Goal: Transaction & Acquisition: Purchase product/service

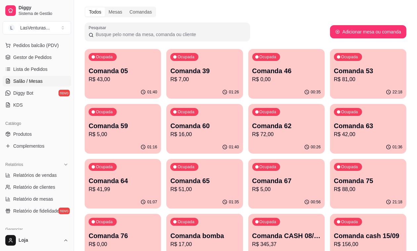
scroll to position [41, 0]
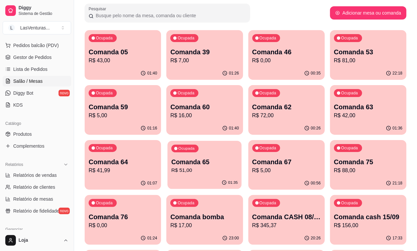
click at [242, 141] on div "Ocupada Comanda 65 R$ 51,00" at bounding box center [205, 159] width 74 height 36
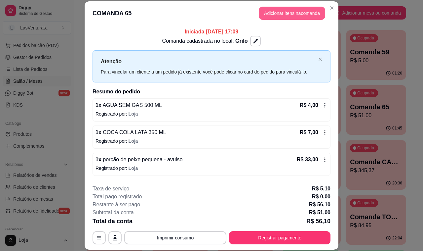
click at [299, 15] on button "Adicionar itens na comanda" at bounding box center [292, 13] width 66 height 13
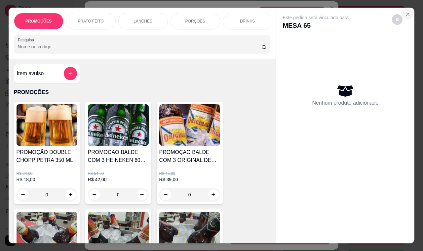
click at [407, 13] on icon "Close" at bounding box center [407, 14] width 5 height 5
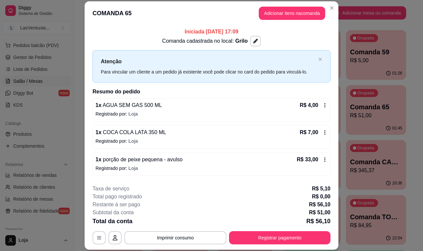
click at [371, 63] on p "R$ 5,00" at bounding box center [376, 61] width 52 height 8
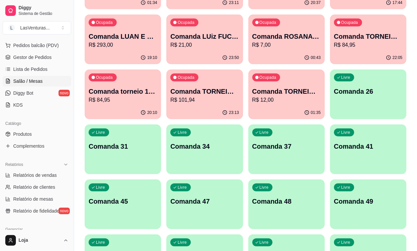
scroll to position [289, 0]
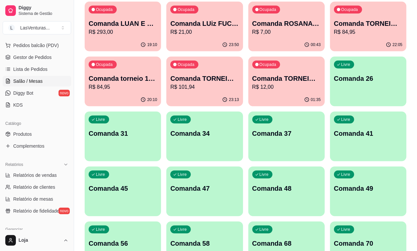
click at [243, 221] on div "Livre Comanda 58" at bounding box center [204, 242] width 76 height 42
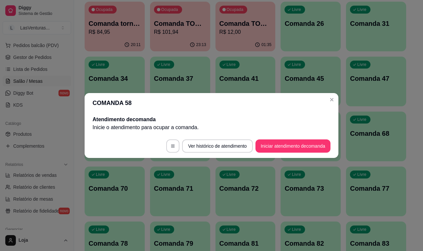
click at [297, 151] on button "Iniciar atendimento de comanda" at bounding box center [293, 145] width 75 height 13
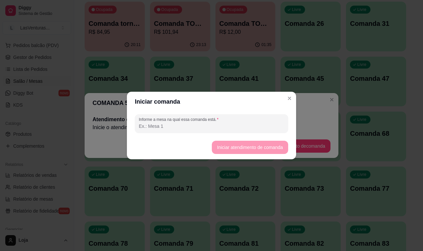
click at [219, 123] on input "Informe a mesa na qual essa comanda está." at bounding box center [211, 126] width 145 height 7
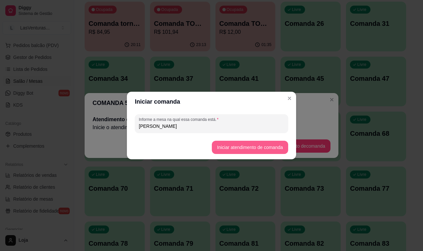
type input "[PERSON_NAME]"
click at [236, 143] on button "Iniciar atendimento de comanda" at bounding box center [250, 147] width 76 height 13
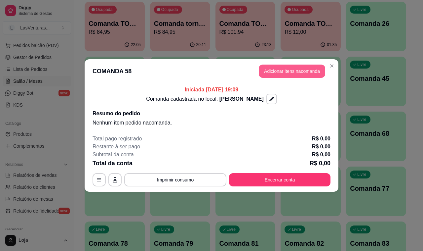
click at [294, 73] on button "Adicionar itens na comanda" at bounding box center [292, 70] width 66 height 13
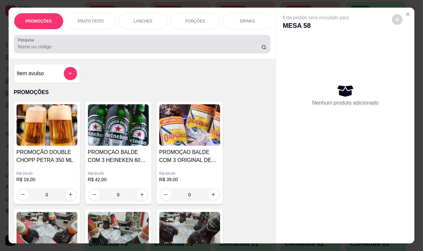
click at [23, 43] on label "Pesquisa" at bounding box center [27, 40] width 19 height 6
click at [23, 43] on input "Pesquisa" at bounding box center [140, 46] width 244 height 7
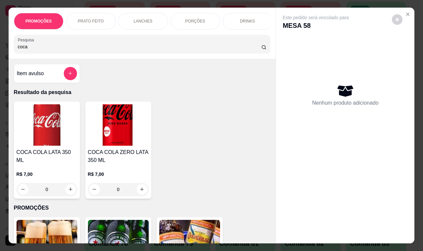
type input "coca"
click at [61, 134] on img at bounding box center [47, 124] width 61 height 41
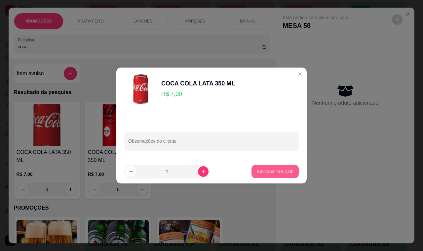
click at [270, 169] on p "Adicionar R$ 7,00" at bounding box center [275, 171] width 37 height 7
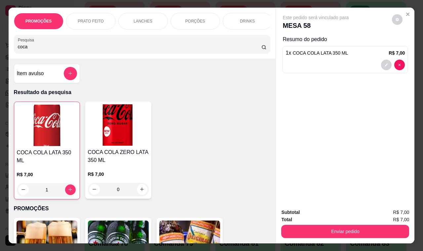
type input "1"
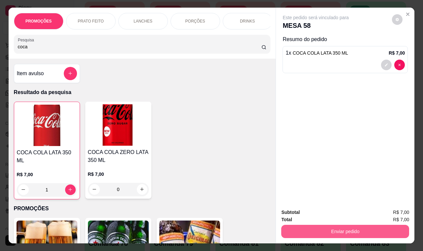
click at [344, 228] on button "Enviar pedido" at bounding box center [345, 230] width 128 height 13
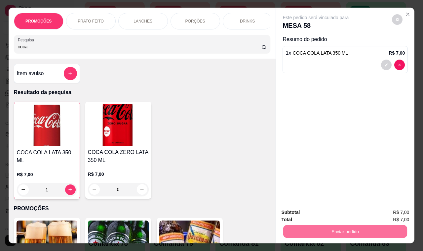
click at [316, 212] on button "Não registrar e enviar pedido" at bounding box center [323, 212] width 69 height 13
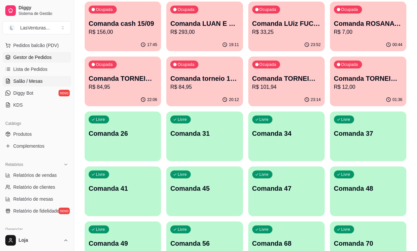
click at [41, 57] on span "Gestor de Pedidos" at bounding box center [32, 57] width 38 height 7
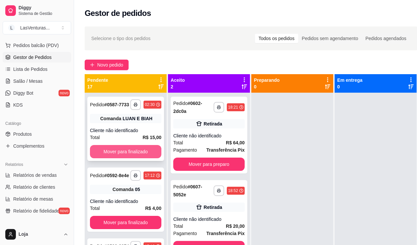
click at [125, 158] on button "Mover para finalizado" at bounding box center [125, 151] width 71 height 13
click at [125, 157] on div "Mover para finalizado" at bounding box center [125, 151] width 71 height 13
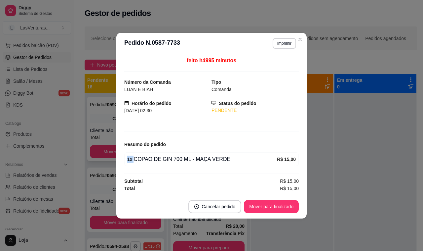
click at [101, 155] on button "Mover para finalizado" at bounding box center [125, 151] width 71 height 13
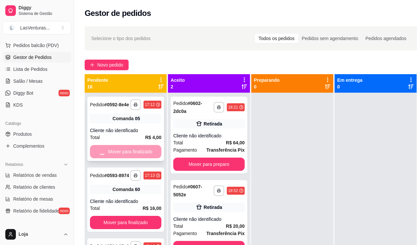
click at [101, 156] on div "Mover para finalizado" at bounding box center [125, 151] width 71 height 13
click at [102, 154] on button "Mover para finalizado" at bounding box center [125, 151] width 69 height 13
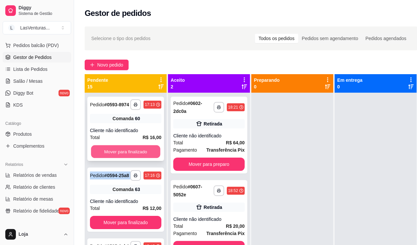
click at [102, 155] on div "Mover para finalizado" at bounding box center [125, 151] width 71 height 13
click at [101, 154] on button "Mover para finalizado" at bounding box center [125, 151] width 69 height 13
click at [101, 154] on div "Mover para finalizado" at bounding box center [125, 151] width 71 height 13
click at [101, 156] on button "Mover para finalizado" at bounding box center [125, 151] width 69 height 13
click at [101, 156] on div "Mover para finalizado" at bounding box center [125, 151] width 71 height 13
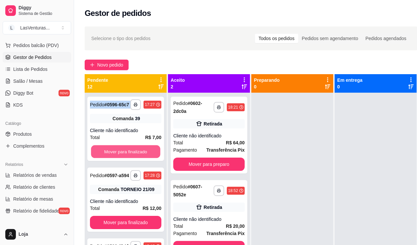
click at [101, 156] on button "Mover para finalizado" at bounding box center [125, 151] width 69 height 13
click at [101, 156] on div "Mover para finalizado" at bounding box center [125, 151] width 71 height 13
click at [101, 156] on button "Mover para finalizado" at bounding box center [125, 151] width 69 height 13
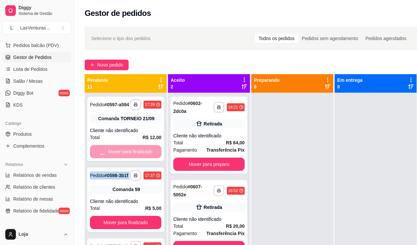
click at [101, 156] on div "Mover para finalizado" at bounding box center [125, 151] width 71 height 13
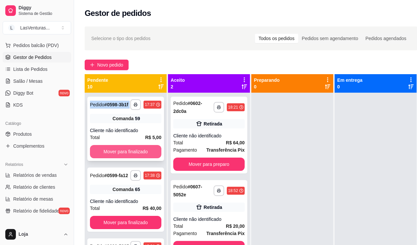
click at [101, 155] on button "Mover para finalizado" at bounding box center [125, 151] width 71 height 13
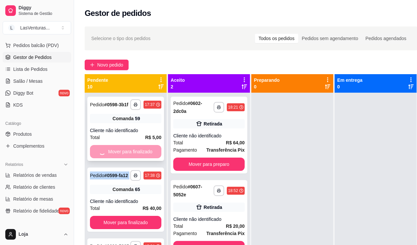
click at [101, 155] on div "Mover para finalizado" at bounding box center [125, 151] width 71 height 13
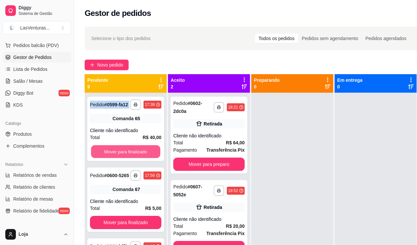
click at [101, 154] on button "Mover para finalizado" at bounding box center [125, 151] width 69 height 13
click at [101, 154] on div "Mover para finalizado" at bounding box center [125, 151] width 71 height 13
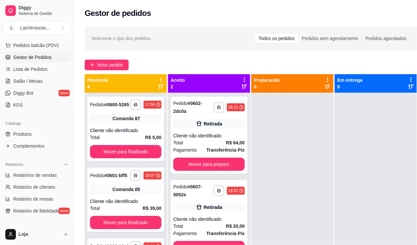
click at [101, 154] on button "Mover para finalizado" at bounding box center [125, 151] width 71 height 13
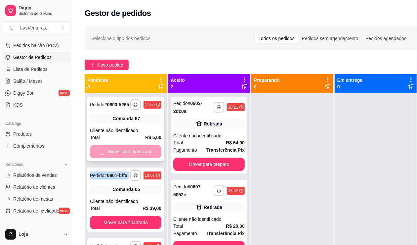
click at [101, 154] on div "Mover para finalizado" at bounding box center [125, 151] width 71 height 13
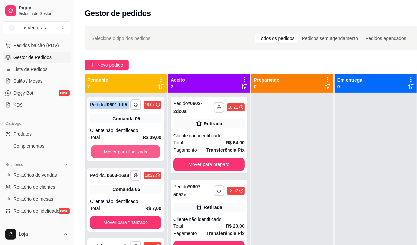
click at [101, 154] on button "Mover para finalizado" at bounding box center [125, 151] width 69 height 13
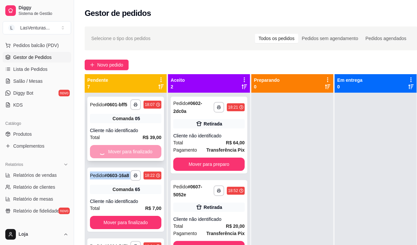
click at [101, 154] on div "Mover para finalizado" at bounding box center [125, 151] width 71 height 13
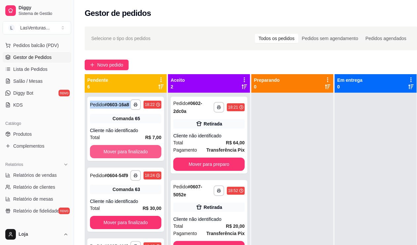
click at [101, 154] on button "Mover para finalizado" at bounding box center [125, 151] width 71 height 13
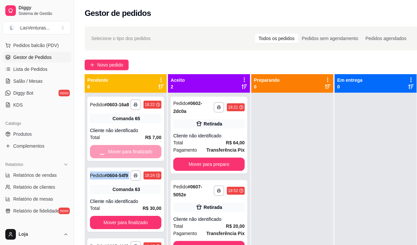
click at [101, 154] on div "Mover para finalizado" at bounding box center [125, 151] width 71 height 13
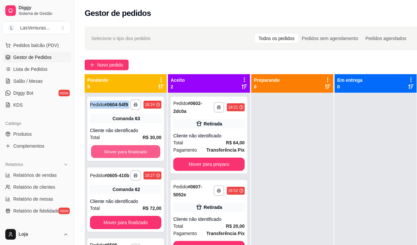
click at [101, 153] on button "Mover para finalizado" at bounding box center [125, 151] width 69 height 13
click at [101, 153] on div "Mover para finalizado" at bounding box center [125, 151] width 71 height 13
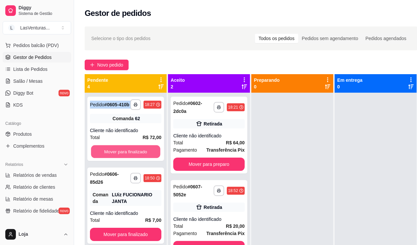
click at [101, 153] on button "Mover para finalizado" at bounding box center [125, 151] width 69 height 13
click at [101, 153] on div "Mover para finalizado" at bounding box center [125, 151] width 71 height 13
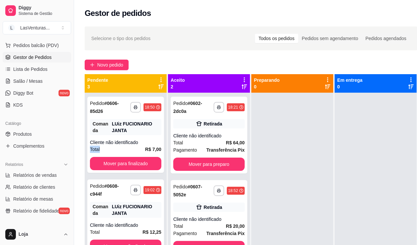
click at [101, 153] on div "Total R$ 7,00" at bounding box center [125, 148] width 71 height 7
click at [101, 155] on div "**********" at bounding box center [125, 135] width 77 height 76
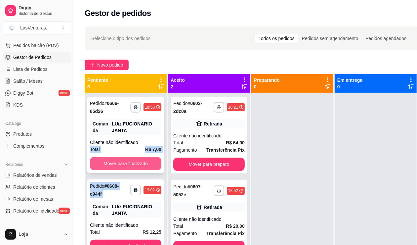
click at [101, 159] on div "**********" at bounding box center [125, 135] width 77 height 76
click at [101, 160] on button "Mover para finalizado" at bounding box center [125, 163] width 71 height 13
click at [101, 160] on div "Mover para finalizado" at bounding box center [125, 163] width 71 height 13
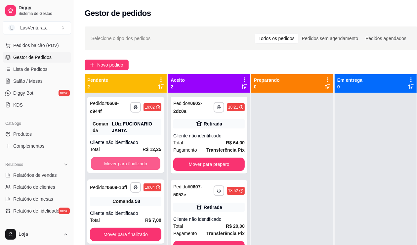
click at [101, 160] on button "Mover para finalizado" at bounding box center [125, 163] width 69 height 13
click at [100, 162] on div "Mover para finalizado" at bounding box center [125, 163] width 71 height 13
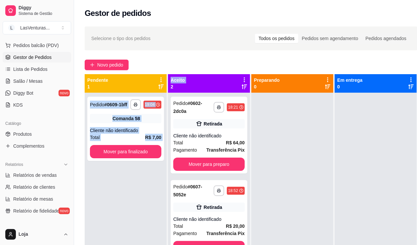
click at [100, 163] on div "**********" at bounding box center [126, 215] width 82 height 245
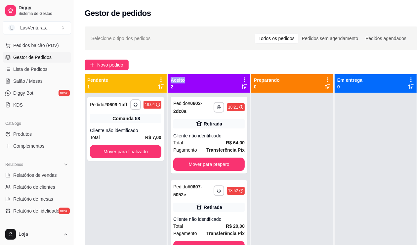
click at [100, 163] on div "**********" at bounding box center [126, 215] width 82 height 245
click at [101, 161] on div "**********" at bounding box center [126, 215] width 82 height 245
click at [107, 152] on button "Mover para finalizado" at bounding box center [125, 151] width 71 height 13
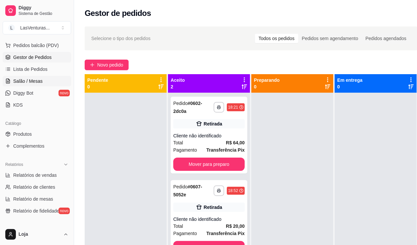
click at [35, 82] on span "Salão / Mesas" at bounding box center [27, 81] width 29 height 7
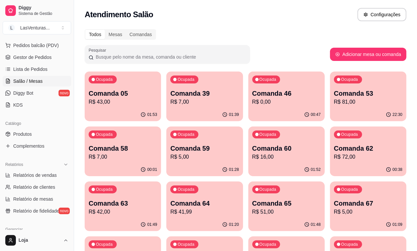
click at [252, 159] on p "R$ 16,00" at bounding box center [286, 157] width 68 height 8
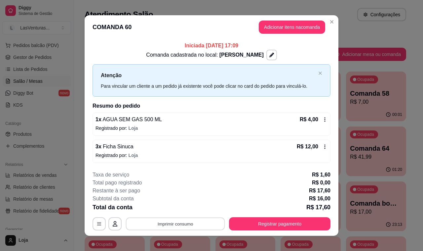
click at [186, 225] on button "Imprimir consumo" at bounding box center [175, 223] width 99 height 13
click at [178, 210] on button "IMPRESSORA" at bounding box center [174, 208] width 46 height 10
click at [325, 146] on icon at bounding box center [325, 146] width 1 height 4
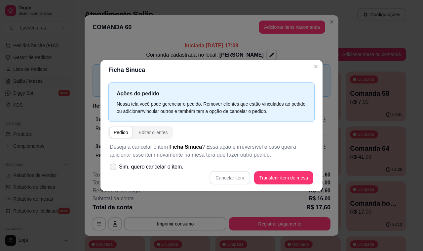
click at [115, 170] on label "Sim, quero cancelar o item." at bounding box center [146, 166] width 79 height 13
click at [114, 170] on input "Sim, quero cancelar o item." at bounding box center [111, 170] width 4 height 4
checkbox input "true"
click at [223, 179] on button "Cancelar item" at bounding box center [230, 177] width 40 height 13
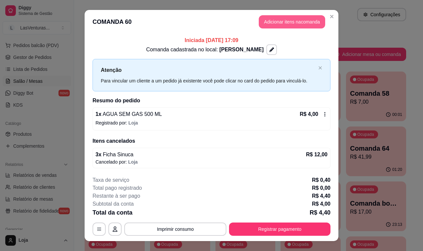
click at [276, 25] on button "Adicionar itens na comanda" at bounding box center [292, 21] width 66 height 13
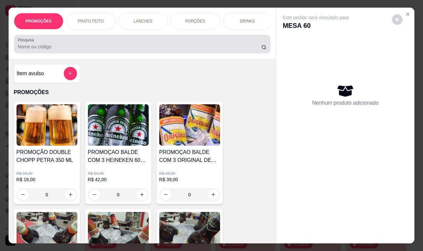
click at [49, 50] on input "Pesquisa" at bounding box center [140, 46] width 244 height 7
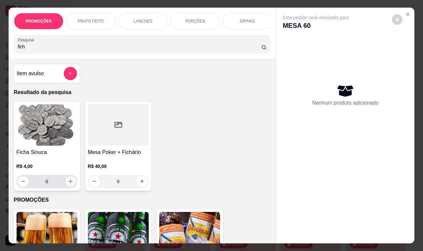
type input "fich"
click at [68, 183] on icon "increase-product-quantity" at bounding box center [70, 181] width 5 height 5
type input "1"
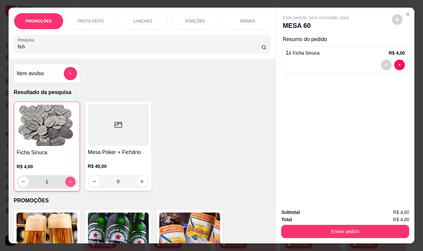
click at [68, 182] on icon "increase-product-quantity" at bounding box center [70, 181] width 5 height 5
type input "2"
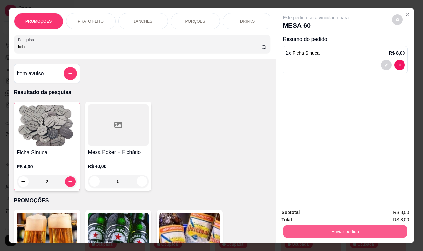
click at [322, 233] on button "Enviar pedido" at bounding box center [345, 231] width 124 height 13
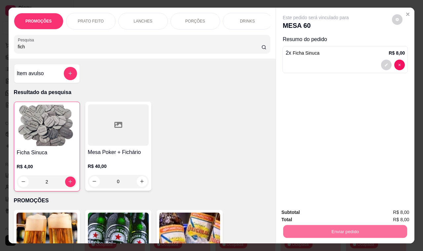
click at [313, 214] on button "Não registrar e enviar pedido" at bounding box center [323, 212] width 69 height 13
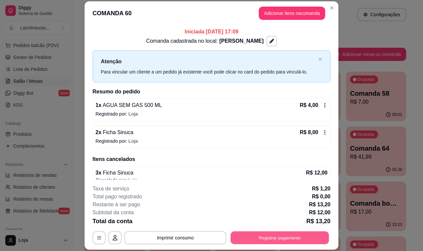
click at [275, 234] on button "Registrar pagamento" at bounding box center [280, 237] width 99 height 13
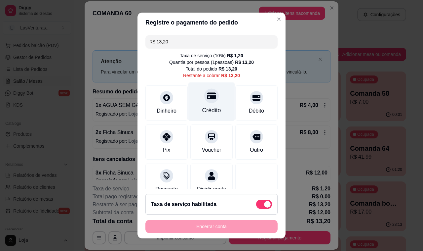
click at [204, 100] on div at bounding box center [211, 95] width 15 height 15
type input "R$ 0,00"
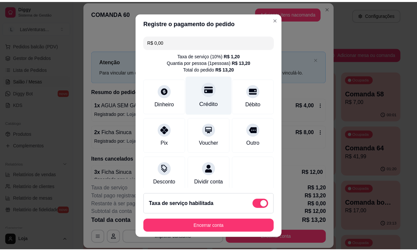
scroll to position [48, 0]
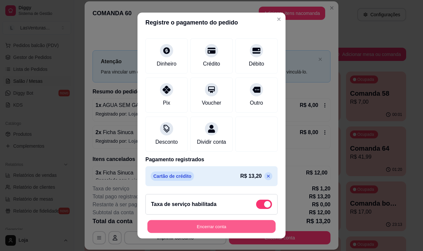
click at [211, 230] on button "Encerrar conta" at bounding box center [211, 226] width 128 height 13
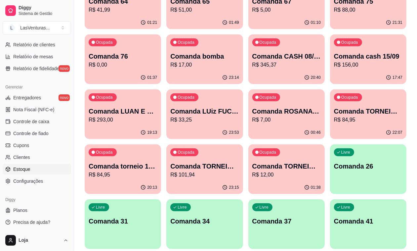
scroll to position [289, 0]
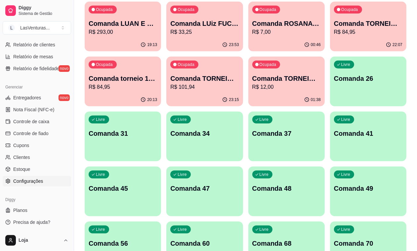
click at [35, 181] on span "Configurações" at bounding box center [28, 181] width 30 height 7
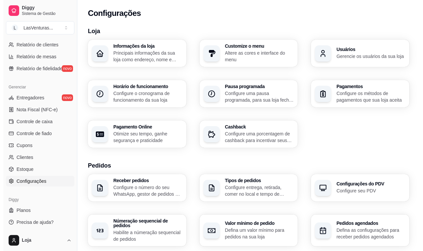
scroll to position [215, 0]
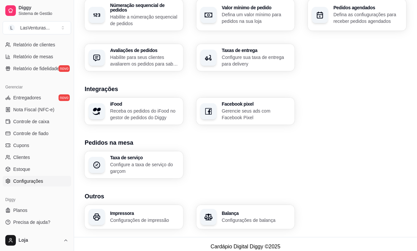
click at [139, 211] on h3 "Impressora" at bounding box center [144, 213] width 69 height 5
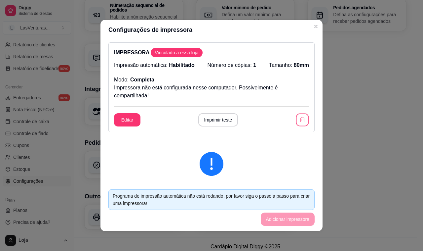
click at [296, 123] on button "button" at bounding box center [302, 119] width 13 height 13
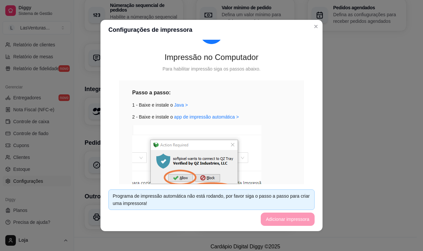
scroll to position [0, 0]
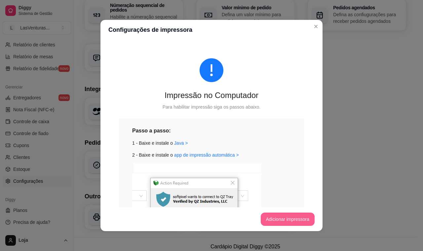
click at [281, 220] on button "Adicionar impressora" at bounding box center [288, 218] width 54 height 13
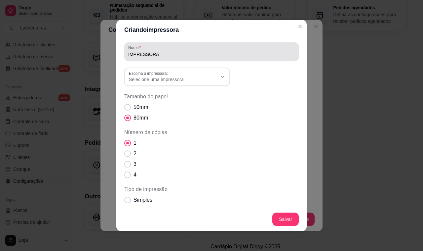
click at [181, 88] on div "Nome IMPRESSORA Escolha a impressora: Microsoft XPS Document Writer OneNote for…" at bounding box center [211, 160] width 175 height 236
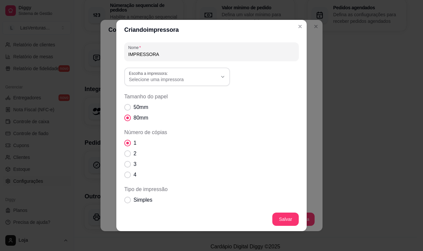
click at [180, 80] on span "Selecione uma impressora" at bounding box center [173, 79] width 89 height 7
click at [137, 131] on span "POS58" at bounding box center [170, 127] width 85 height 6
type input "POS58"
select select "POS58"
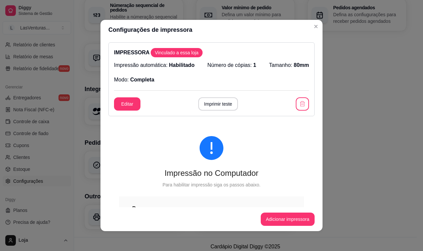
click at [342, 151] on div "Taxa de serviço Configure a taxa de serviço do garçom" at bounding box center [246, 164] width 322 height 27
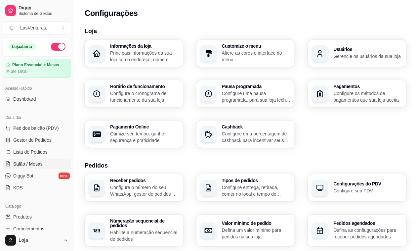
click at [25, 164] on span "Salão / Mesas" at bounding box center [27, 163] width 29 height 7
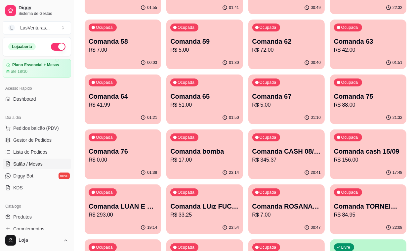
scroll to position [124, 0]
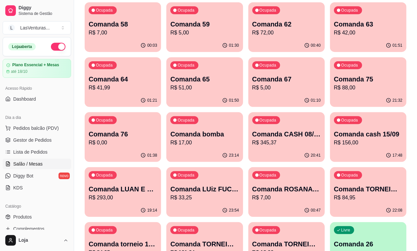
click at [248, 93] on div "Ocupada Comanda 67 R$ 5,00" at bounding box center [286, 75] width 76 height 37
click at [325, 112] on button "Ocupada Comanda CASH 08/09 R$ 345,37 20:41" at bounding box center [286, 137] width 76 height 50
click at [98, 239] on p "Comanda torneio 15/09" at bounding box center [123, 243] width 66 height 9
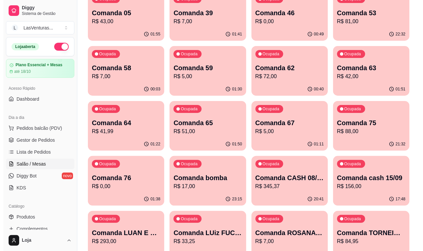
scroll to position [83, 0]
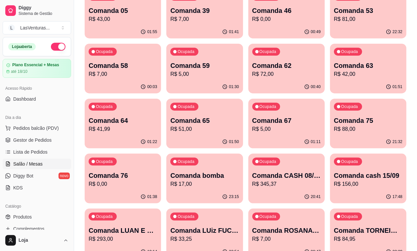
click at [157, 235] on p "R$ 293,00" at bounding box center [123, 239] width 68 height 8
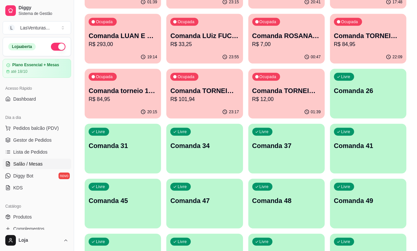
scroll to position [289, 0]
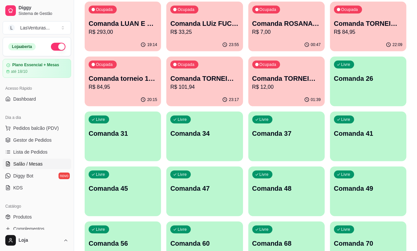
click at [239, 238] on p "Comanda 60" at bounding box center [204, 242] width 68 height 9
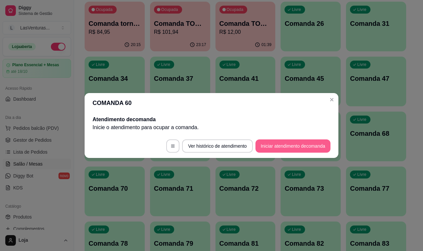
click at [273, 150] on button "Iniciar atendimento de comanda" at bounding box center [293, 145] width 75 height 13
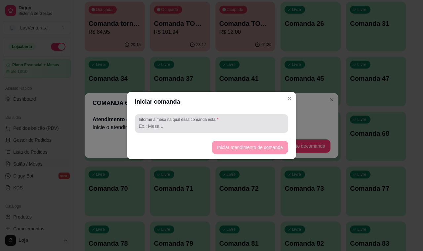
click at [148, 130] on div "Informe a mesa na qual essa comanda está." at bounding box center [211, 123] width 153 height 19
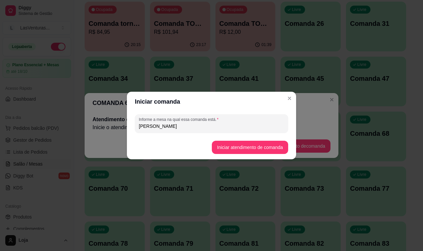
type input "[PERSON_NAME]"
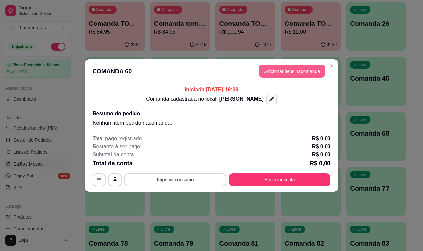
click at [292, 75] on button "Adicionar itens na comanda" at bounding box center [292, 70] width 66 height 13
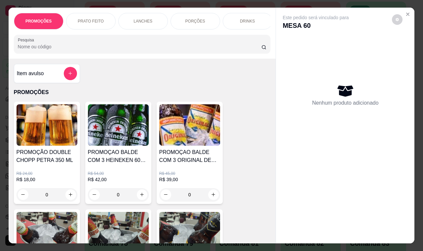
click at [44, 141] on img at bounding box center [47, 124] width 61 height 41
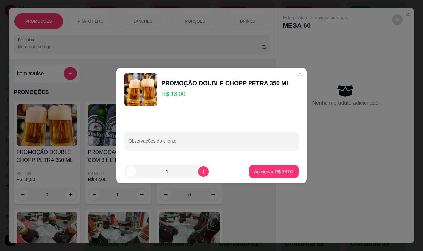
click at [236, 167] on footer "1 Adicionar R$ 18,00" at bounding box center [211, 171] width 190 height 24
click at [254, 172] on p "Adicionar R$ 18,00" at bounding box center [273, 171] width 39 height 7
type input "1"
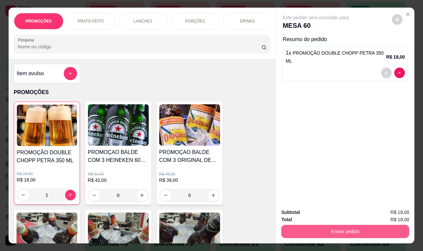
click at [333, 227] on button "Enviar pedido" at bounding box center [345, 230] width 128 height 13
click at [317, 214] on button "Não registrar e enviar pedido" at bounding box center [323, 212] width 69 height 13
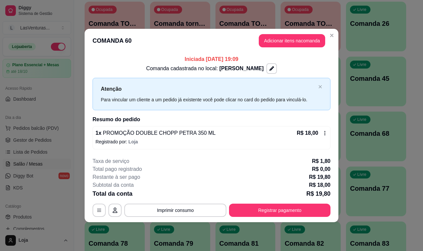
click at [374, 156] on div "button" at bounding box center [376, 157] width 60 height 8
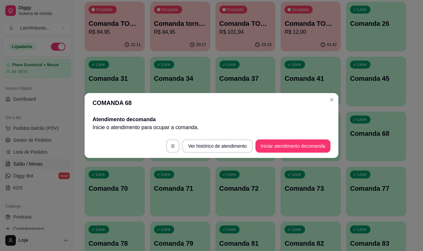
click at [354, 31] on div "Livre Comanda 26" at bounding box center [376, 23] width 60 height 42
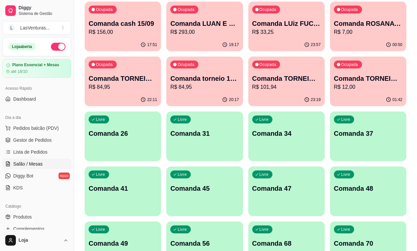
click at [321, 238] on p "Comanda 68" at bounding box center [286, 242] width 68 height 9
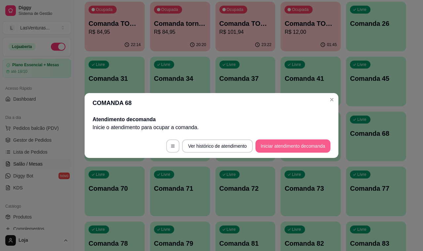
click at [290, 150] on button "Iniciar atendimento de comanda" at bounding box center [293, 145] width 75 height 13
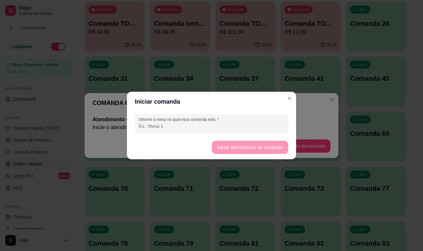
click at [159, 125] on input "Informe a mesa na qual essa comanda está." at bounding box center [211, 126] width 145 height 7
type input "thiago"
click at [231, 146] on button "Iniciar atendimento de comanda" at bounding box center [250, 147] width 76 height 13
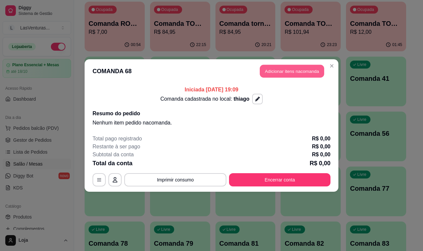
click at [265, 68] on button "Adicionar itens na comanda" at bounding box center [292, 71] width 64 height 13
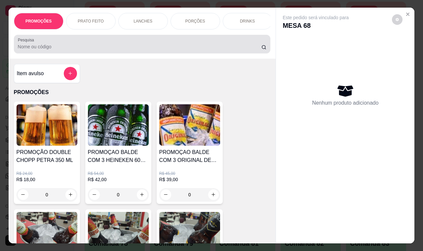
click at [104, 50] on input "Pesquisa" at bounding box center [140, 46] width 244 height 7
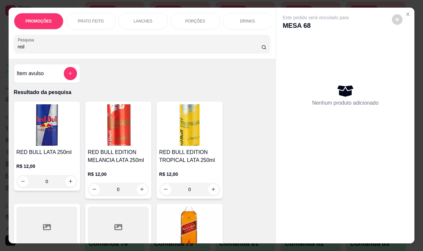
type input "red"
click at [59, 153] on h4 "RED BULL LATA 250ml" at bounding box center [47, 152] width 61 height 8
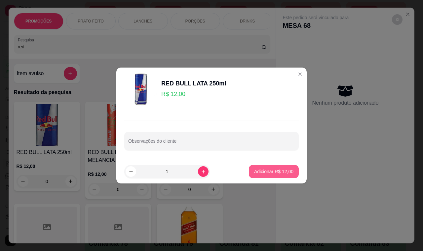
click at [256, 174] on p "Adicionar R$ 12,00" at bounding box center [273, 171] width 39 height 7
type input "1"
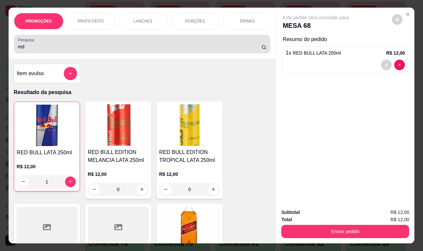
click at [31, 48] on input "red" at bounding box center [140, 46] width 244 height 7
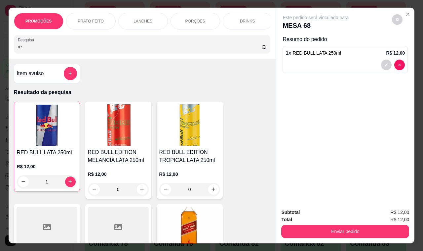
type input "r"
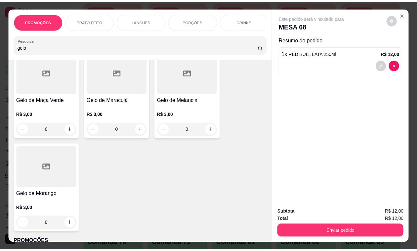
scroll to position [165, 0]
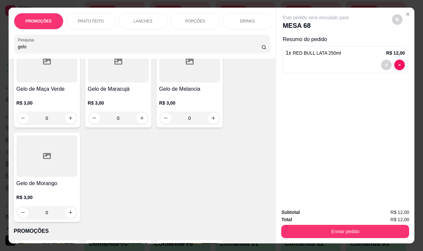
type input "gelo"
click at [47, 173] on div at bounding box center [47, 155] width 61 height 41
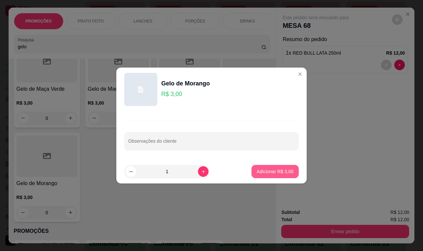
click at [259, 173] on p "Adicionar R$ 3,00" at bounding box center [275, 171] width 37 height 7
type input "1"
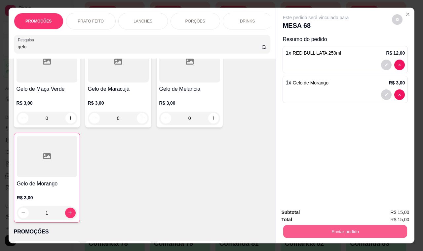
click at [336, 227] on button "Enviar pedido" at bounding box center [345, 231] width 124 height 13
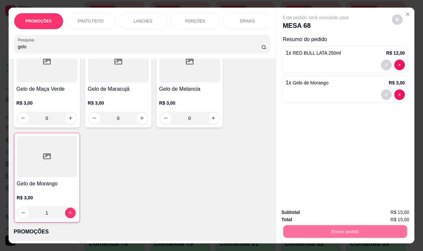
click at [330, 212] on button "Não registrar e enviar pedido" at bounding box center [323, 212] width 67 height 12
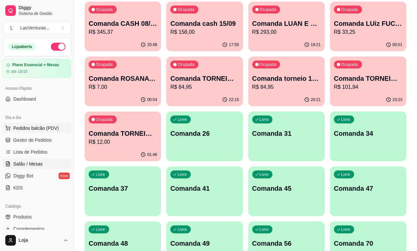
click at [50, 125] on span "Pedidos balcão (PDV)" at bounding box center [36, 128] width 46 height 7
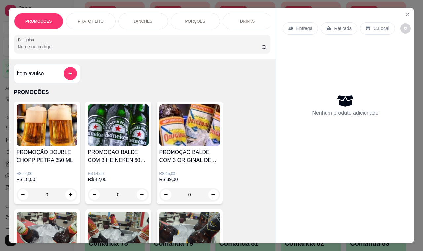
click at [402, 69] on div "Nenhum produto adicionado" at bounding box center [345, 105] width 125 height 130
click at [405, 14] on icon "Close" at bounding box center [407, 14] width 5 height 5
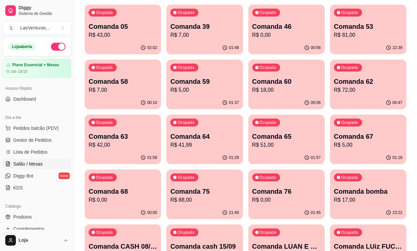
scroll to position [41, 0]
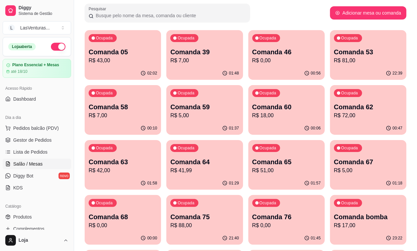
click at [248, 178] on div "01:57" at bounding box center [286, 183] width 76 height 13
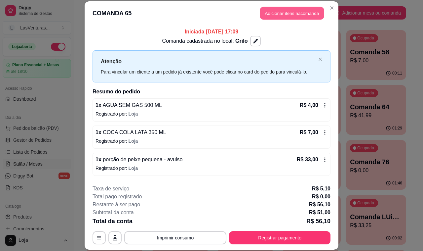
click at [270, 15] on button "Adicionar itens na comanda" at bounding box center [292, 13] width 64 height 13
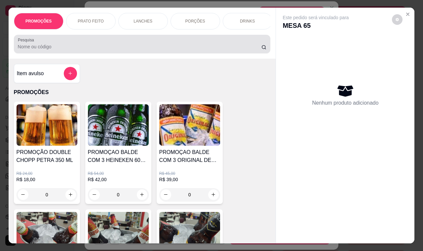
click at [22, 47] on input "Pesquisa" at bounding box center [140, 46] width 244 height 7
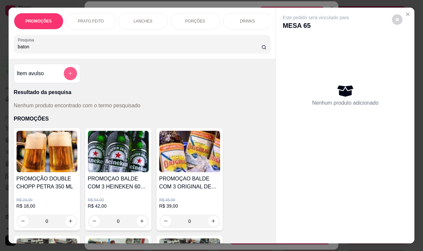
type input "baton"
click at [64, 80] on button "add-separate-item" at bounding box center [70, 73] width 13 height 13
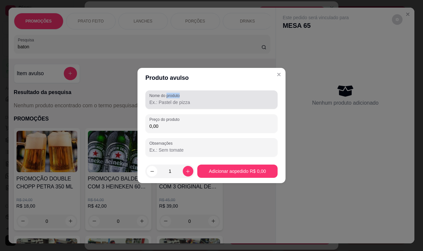
click at [167, 101] on div "Nome do produto" at bounding box center [211, 99] width 132 height 19
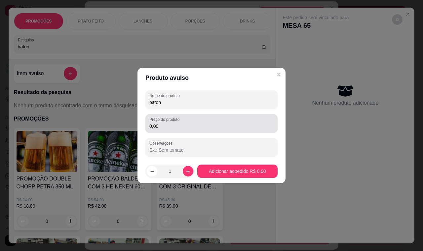
type input "baton"
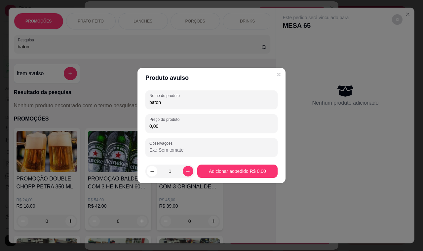
click at [150, 125] on input "0,00" at bounding box center [211, 126] width 124 height 7
click at [155, 125] on input "10,00" at bounding box center [211, 126] width 124 height 7
click at [153, 126] on input "10,00" at bounding box center [211, 126] width 124 height 7
click at [154, 126] on input "10,00" at bounding box center [211, 126] width 124 height 7
type input "1,00"
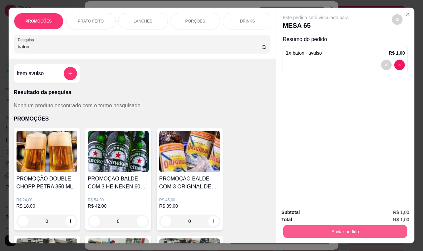
click at [315, 227] on button "Enviar pedido" at bounding box center [345, 231] width 124 height 13
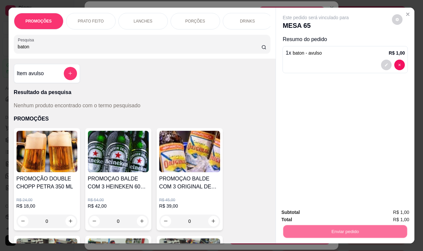
click at [312, 211] on button "Não registrar e enviar pedido" at bounding box center [323, 212] width 67 height 12
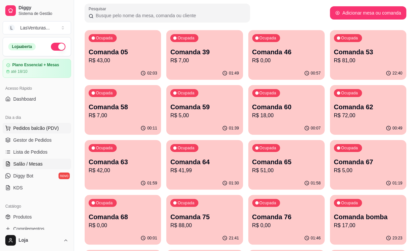
click at [24, 125] on span "Pedidos balcão (PDV)" at bounding box center [36, 128] width 46 height 7
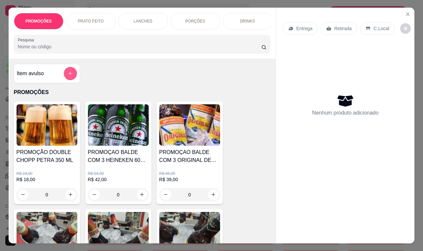
click at [65, 78] on button "add-separate-item" at bounding box center [70, 73] width 13 height 13
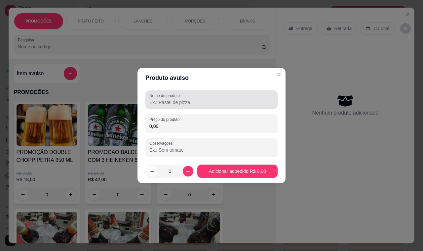
click at [156, 101] on input "Nome do produto" at bounding box center [211, 102] width 124 height 7
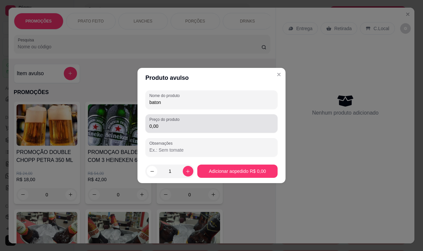
type input "baton"
click at [172, 130] on div "Preço do produto 0,00" at bounding box center [211, 123] width 132 height 19
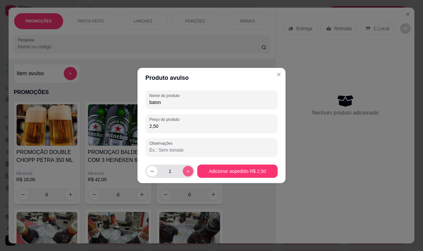
type input "2,50"
click at [185, 171] on icon "increase-product-quantity" at bounding box center [187, 171] width 5 height 5
type input "2"
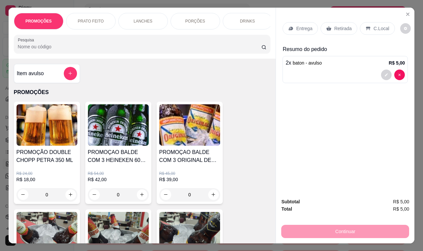
click at [342, 25] on p "Retirada" at bounding box center [343, 28] width 18 height 7
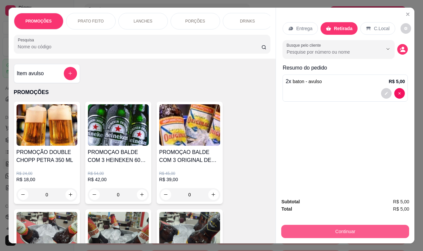
click at [289, 226] on button "Continuar" at bounding box center [345, 230] width 128 height 13
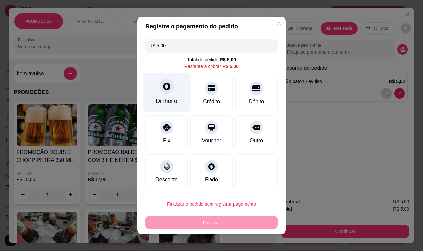
click at [154, 95] on div "Dinheiro" at bounding box center [166, 92] width 47 height 39
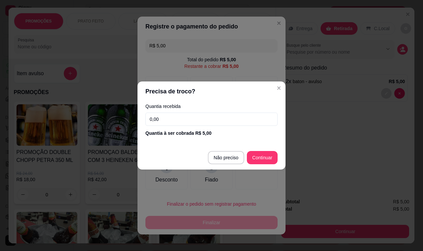
click at [178, 118] on input "0,00" at bounding box center [211, 118] width 132 height 13
type input "5,00"
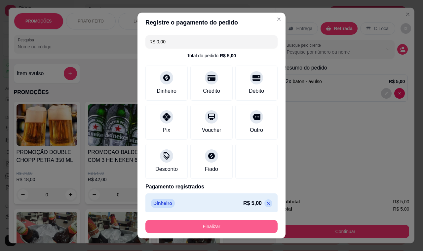
click at [235, 226] on button "Finalizar" at bounding box center [211, 226] width 132 height 13
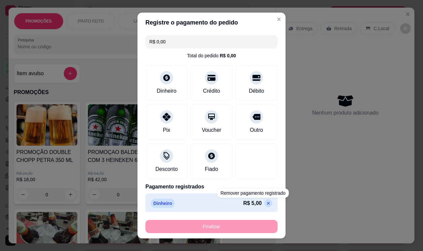
type input "-R$ 5,00"
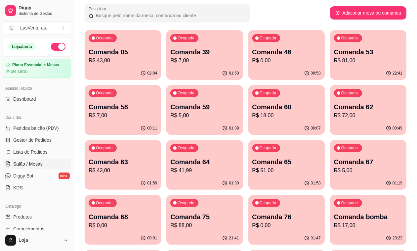
click at [239, 212] on p "Comanda 75" at bounding box center [204, 216] width 68 height 9
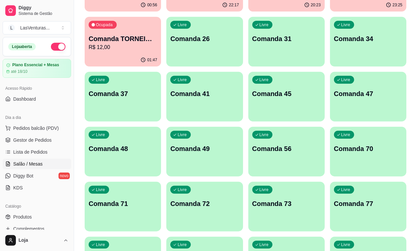
scroll to position [372, 0]
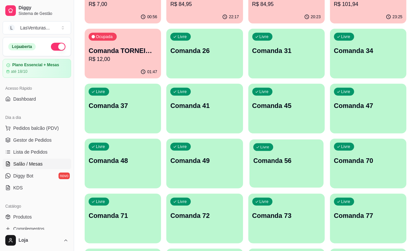
click at [323, 139] on div "Livre Comanda 56" at bounding box center [286, 159] width 74 height 40
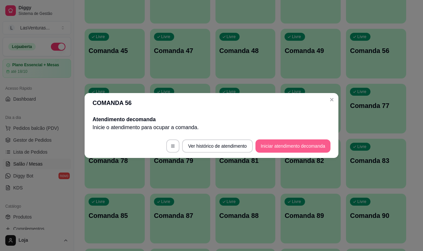
click at [296, 147] on button "Iniciar atendimento de comanda" at bounding box center [293, 145] width 75 height 13
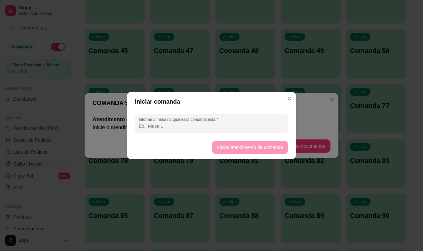
click at [143, 127] on input "Informe a mesa na qual essa comanda está." at bounding box center [211, 126] width 145 height 7
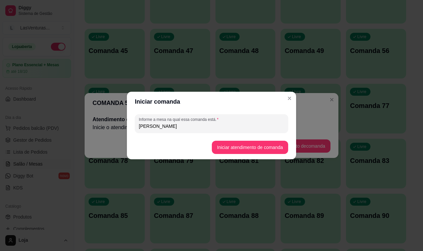
type input "[PERSON_NAME]"
click at [238, 143] on button "Iniciar atendimento de comanda" at bounding box center [250, 147] width 74 height 13
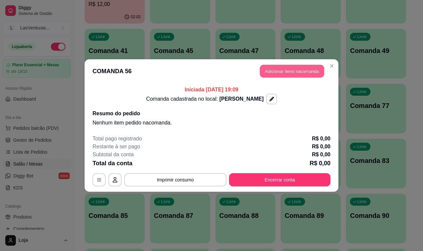
click at [279, 72] on button "Adicionar itens na comanda" at bounding box center [292, 71] width 64 height 13
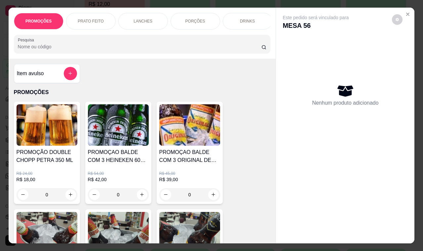
click at [283, 72] on div "Nenhum produto adicionado" at bounding box center [345, 95] width 125 height 130
drag, startPoint x: 159, startPoint y: 51, endPoint x: 167, endPoint y: 50, distance: 8.3
click at [160, 50] on input "Pesquisa" at bounding box center [140, 46] width 244 height 7
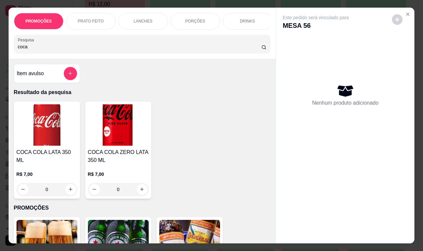
type input "coca"
click at [115, 164] on h4 "COCA COLA ZERO LATA 350 ML" at bounding box center [118, 156] width 61 height 16
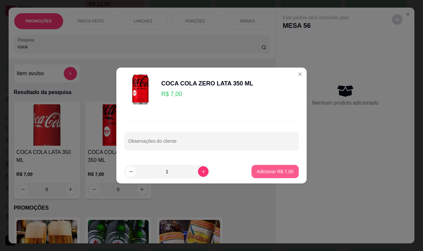
click at [273, 171] on p "Adicionar R$ 7,00" at bounding box center [275, 171] width 37 height 7
type input "1"
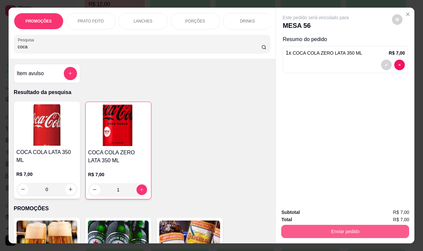
click at [345, 231] on button "Enviar pedido" at bounding box center [345, 230] width 128 height 13
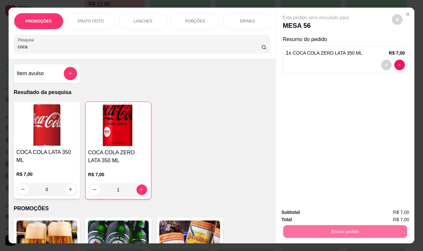
click at [313, 215] on button "Não registrar e enviar pedido" at bounding box center [323, 212] width 69 height 13
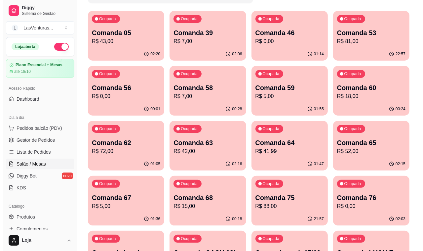
scroll to position [41, 0]
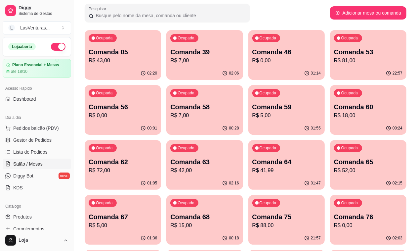
click at [157, 221] on p "R$ 5,00" at bounding box center [123, 225] width 68 height 8
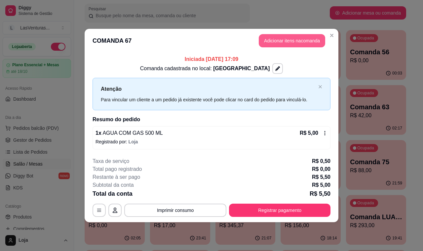
click at [265, 37] on button "Adicionar itens na comanda" at bounding box center [292, 40] width 66 height 13
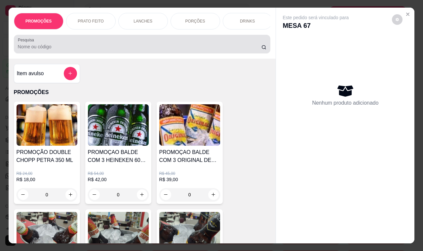
click at [58, 46] on div at bounding box center [142, 43] width 249 height 13
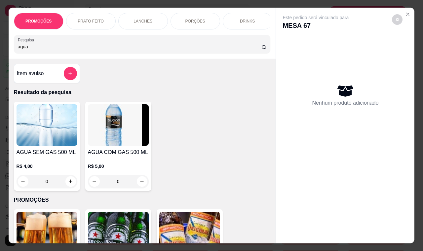
type input "agua"
click at [108, 140] on img at bounding box center [118, 124] width 61 height 41
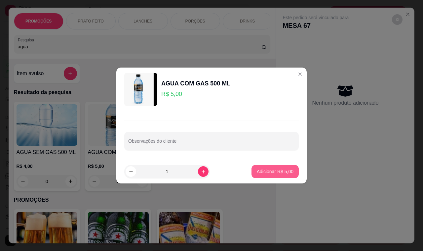
click at [266, 169] on p "Adicionar R$ 5,00" at bounding box center [275, 171] width 37 height 7
type input "1"
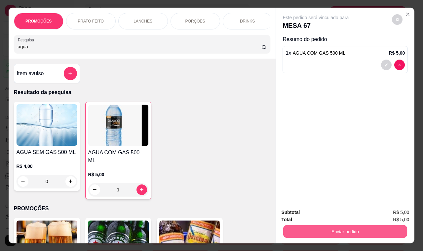
click at [301, 227] on button "Enviar pedido" at bounding box center [345, 231] width 124 height 13
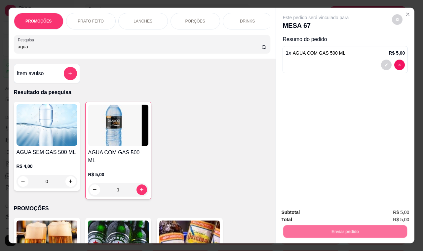
click at [301, 212] on button "Não registrar e enviar pedido" at bounding box center [323, 212] width 69 height 13
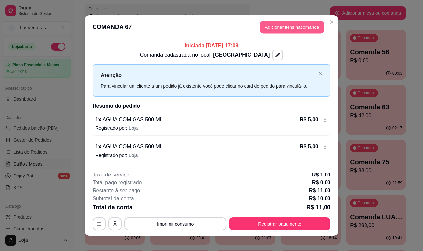
click at [285, 26] on button "Adicionar itens na comanda" at bounding box center [292, 27] width 64 height 13
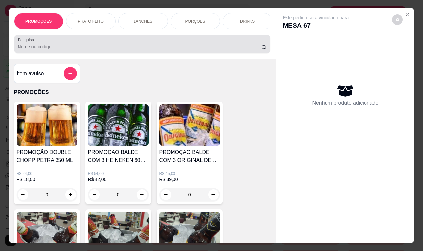
drag, startPoint x: 44, startPoint y: 47, endPoint x: 47, endPoint y: 45, distance: 4.5
click at [44, 47] on input "Pesquisa" at bounding box center [140, 46] width 244 height 7
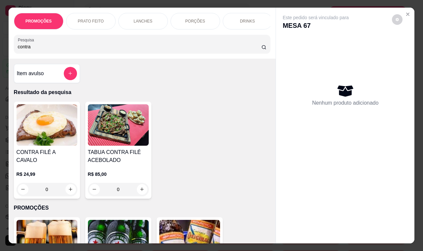
type input "contra"
click at [65, 145] on img at bounding box center [47, 124] width 61 height 41
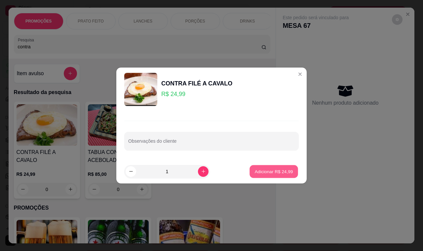
click at [255, 171] on p "Adicionar R$ 24,99" at bounding box center [274, 171] width 38 height 6
type input "1"
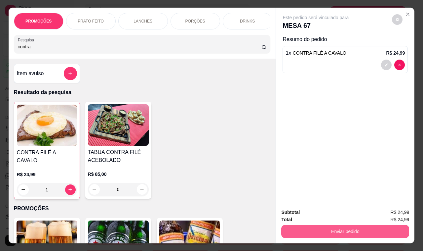
click at [308, 227] on button "Enviar pedido" at bounding box center [345, 230] width 128 height 13
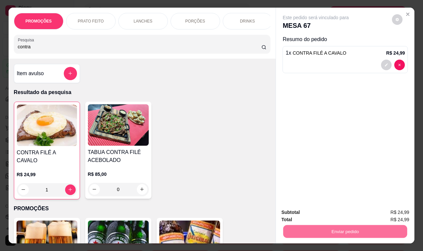
click at [301, 209] on button "Não registrar e enviar pedido" at bounding box center [323, 212] width 67 height 12
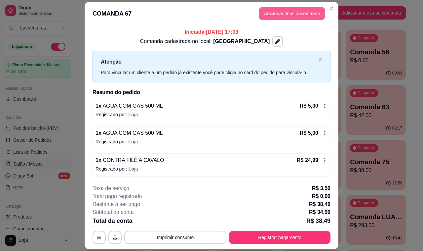
click at [286, 16] on button "Adicionar itens na comanda" at bounding box center [292, 13] width 66 height 13
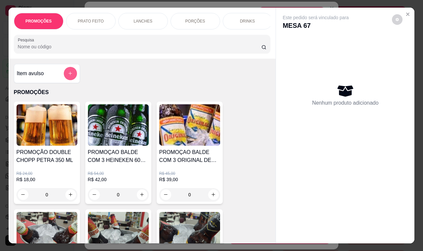
click at [68, 76] on icon "add-separate-item" at bounding box center [70, 73] width 5 height 5
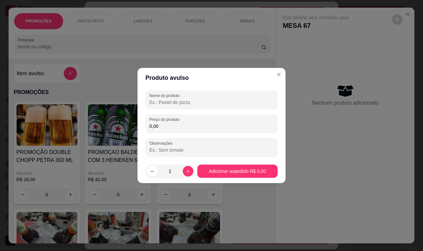
click at [161, 103] on input "Nome do produto" at bounding box center [211, 102] width 124 height 7
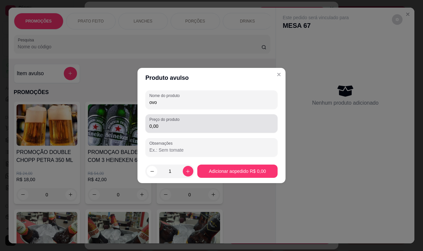
type input "ovo"
click at [162, 128] on input "0,00" at bounding box center [211, 126] width 124 height 7
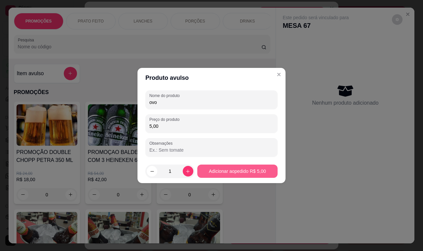
type input "5,00"
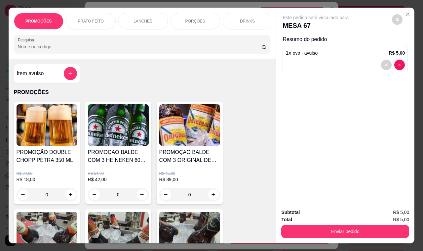
click at [30, 50] on input "Pesquisa" at bounding box center [140, 46] width 244 height 7
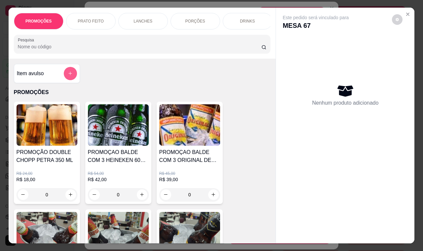
click at [68, 76] on icon "add-separate-item" at bounding box center [70, 73] width 5 height 5
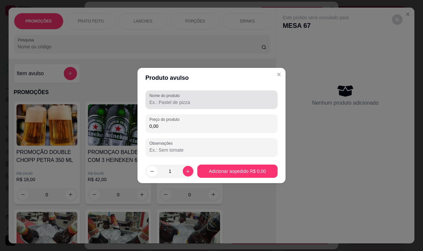
click at [166, 95] on label "Nome do produto" at bounding box center [165, 96] width 33 height 6
click at [166, 99] on input "Nome do produto" at bounding box center [211, 102] width 124 height 7
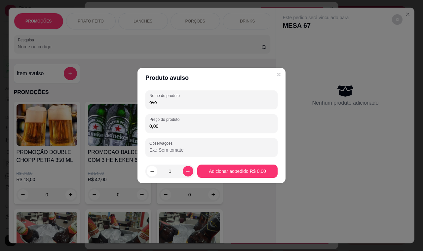
type input "ovo"
click at [181, 128] on input "0,00" at bounding box center [211, 126] width 124 height 7
type input "2,00"
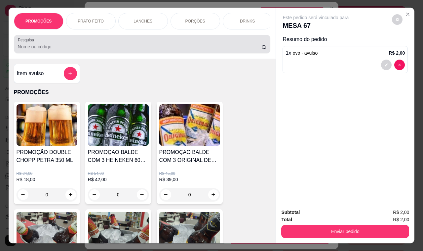
click at [54, 44] on div at bounding box center [142, 43] width 249 height 13
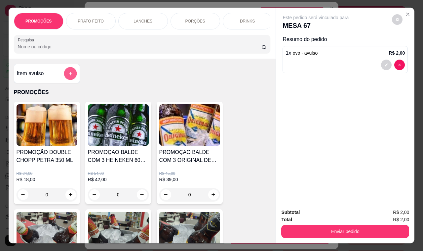
click at [68, 74] on icon "add-separate-item" at bounding box center [70, 73] width 5 height 5
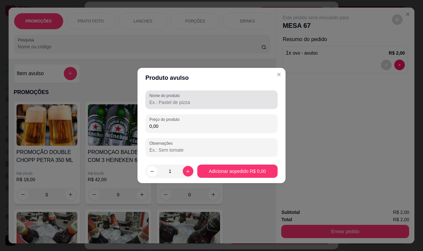
click at [149, 98] on div "Nome do produto" at bounding box center [211, 99] width 132 height 19
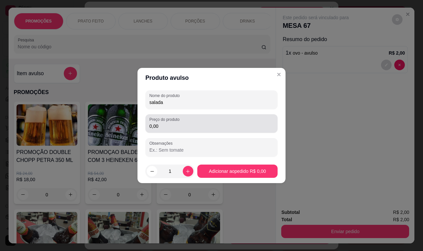
type input "salada"
click at [177, 128] on input "0,00" at bounding box center [211, 126] width 124 height 7
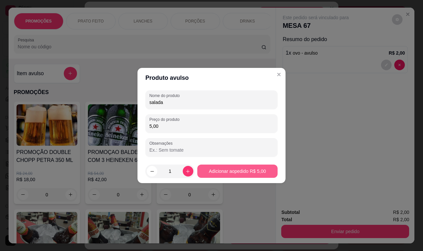
type input "5,00"
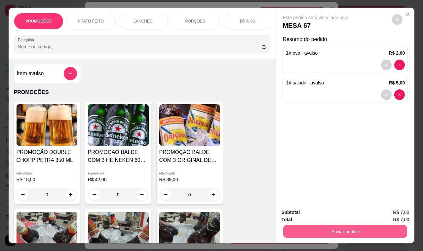
click at [326, 233] on button "Enviar pedido" at bounding box center [345, 231] width 124 height 13
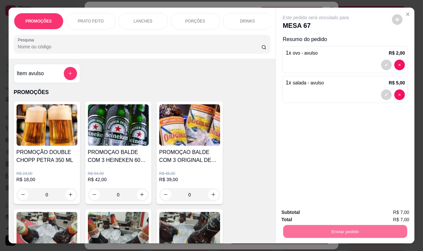
click at [326, 215] on button "Não registrar e enviar pedido" at bounding box center [323, 212] width 69 height 13
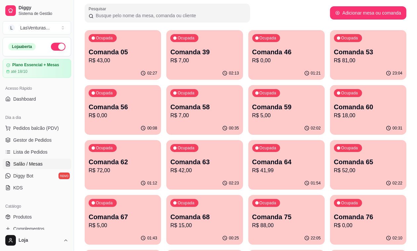
click at [252, 106] on p "Comanda 59" at bounding box center [286, 106] width 68 height 9
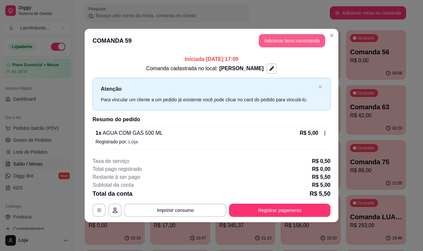
click at [289, 42] on button "Adicionar itens na comanda" at bounding box center [292, 40] width 66 height 13
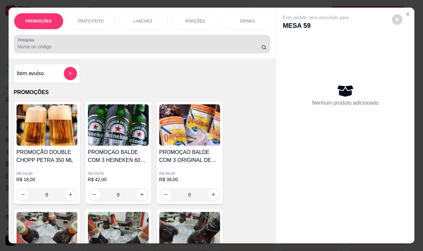
click at [70, 47] on input "Pesquisa" at bounding box center [140, 46] width 244 height 7
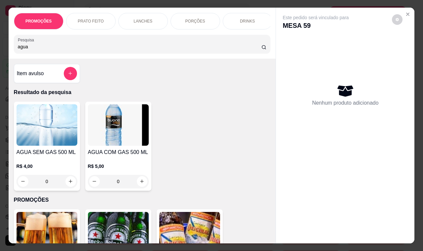
type input "agua"
click at [143, 184] on button "increase-product-quantity" at bounding box center [142, 181] width 10 height 10
type input "1"
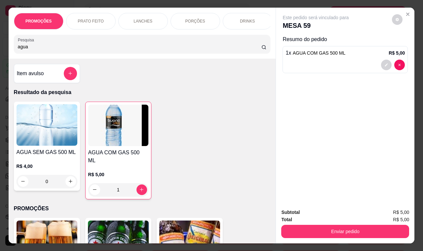
click at [303, 219] on div "Total R$ 5,00" at bounding box center [345, 219] width 128 height 7
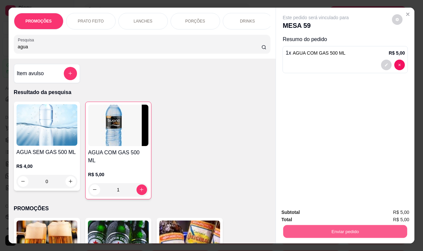
click at [321, 226] on button "Enviar pedido" at bounding box center [345, 231] width 124 height 13
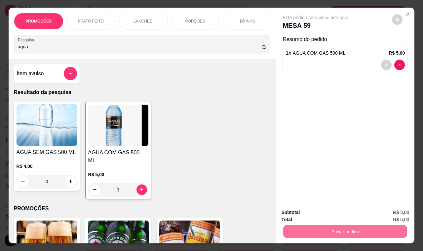
click at [328, 213] on button "Não registrar e enviar pedido" at bounding box center [323, 212] width 67 height 12
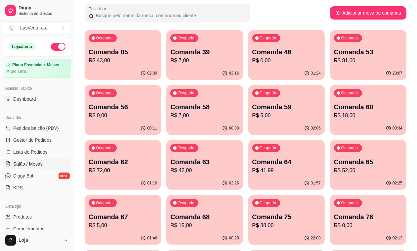
click at [157, 221] on p "R$ 5,00" at bounding box center [123, 225] width 68 height 8
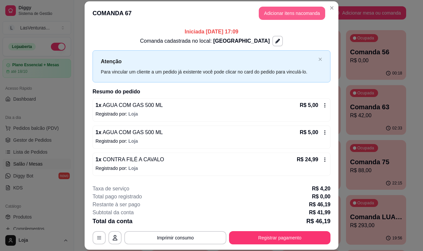
click at [302, 17] on button "Adicionar itens na comanda" at bounding box center [292, 13] width 66 height 13
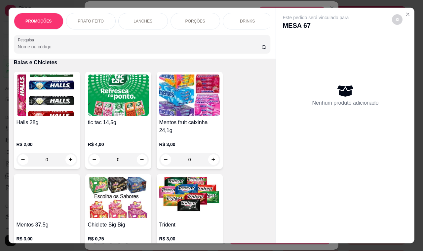
scroll to position [9643, 0]
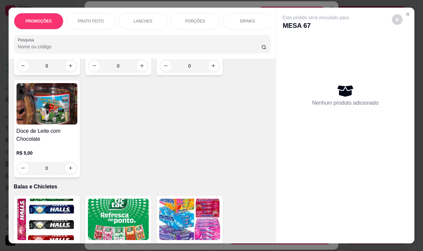
click at [47, 198] on img at bounding box center [47, 218] width 61 height 41
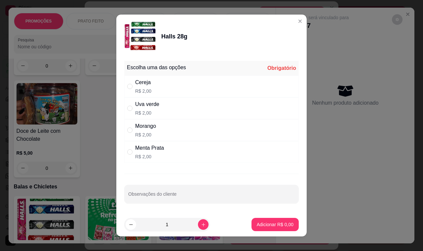
click at [189, 154] on div "Menta Prata R$ 2,00" at bounding box center [211, 152] width 175 height 22
radio input "true"
click at [269, 225] on p "Adicionar R$ 2,00" at bounding box center [275, 224] width 37 height 7
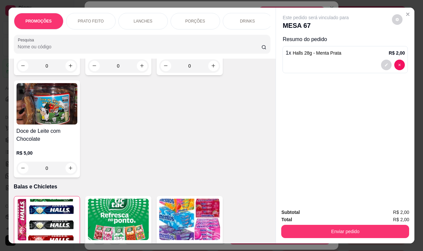
type input "1"
click at [315, 223] on div "Enviar pedido" at bounding box center [345, 230] width 128 height 15
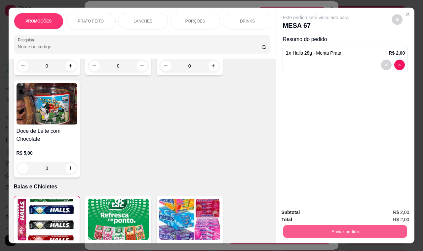
click at [313, 226] on button "Enviar pedido" at bounding box center [345, 231] width 124 height 13
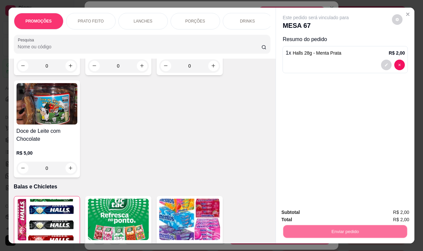
click at [309, 210] on button "Não registrar e enviar pedido" at bounding box center [323, 212] width 67 height 12
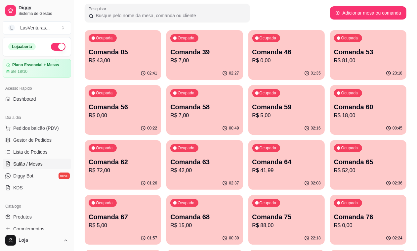
click at [255, 39] on icon "button" at bounding box center [256, 37] width 3 height 3
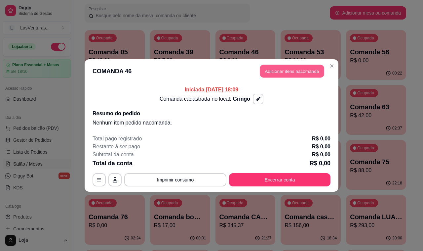
click at [287, 68] on button "Adicionar itens na comanda" at bounding box center [292, 71] width 64 height 13
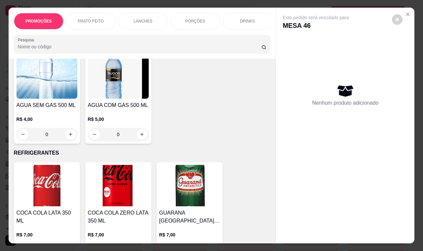
scroll to position [2025, 0]
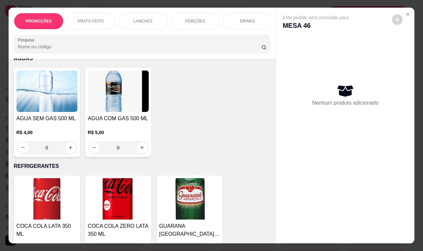
click at [49, 114] on h4 "AGUA SEM GAS 500 ML" at bounding box center [47, 118] width 61 height 8
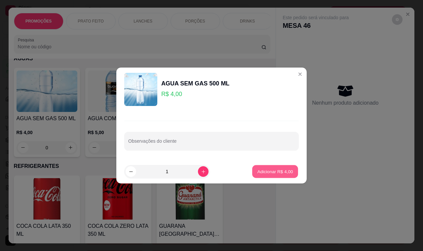
click at [255, 167] on button "Adicionar R$ 4,00" at bounding box center [275, 171] width 46 height 13
type input "1"
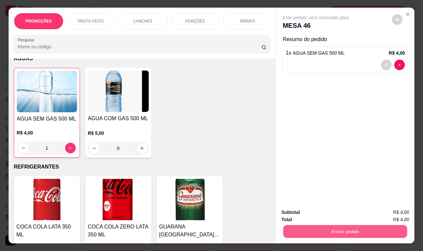
click at [320, 225] on button "Enviar pedido" at bounding box center [345, 231] width 124 height 13
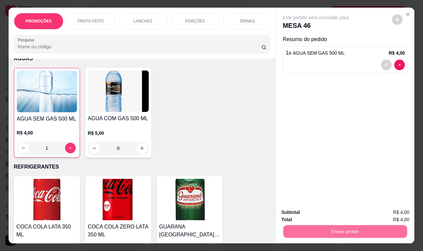
click at [317, 216] on button "Não registrar e enviar pedido" at bounding box center [323, 212] width 69 height 13
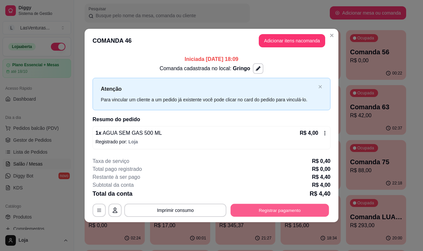
click at [281, 208] on button "Registrar pagamento" at bounding box center [280, 209] width 99 height 13
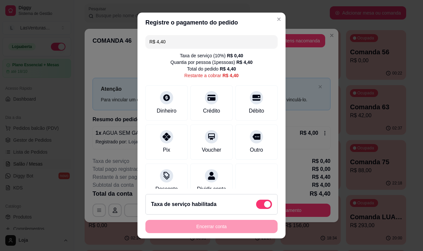
click at [246, 204] on div "Taxa de serviço habilitada" at bounding box center [211, 203] width 121 height 9
type input "R$ 4,00"
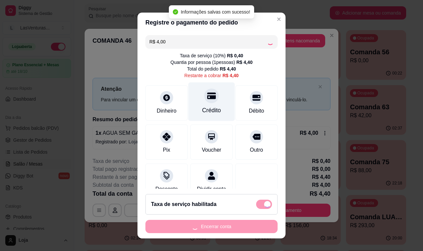
checkbox input "false"
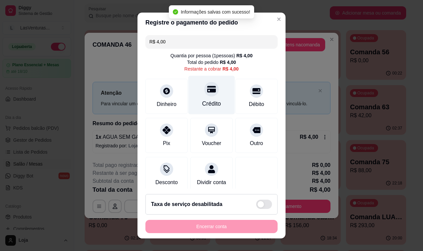
click at [202, 111] on div "Crédito" at bounding box center [211, 95] width 47 height 39
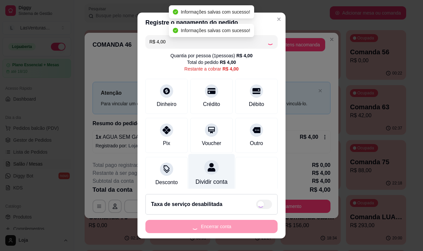
type input "R$ 0,00"
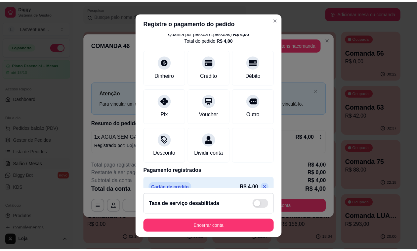
scroll to position [42, 0]
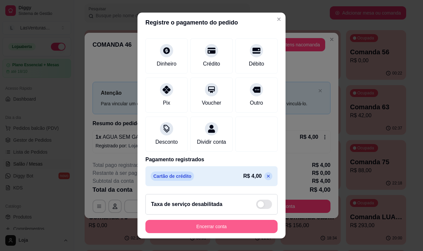
click at [234, 225] on button "Encerrar conta" at bounding box center [211, 226] width 132 height 13
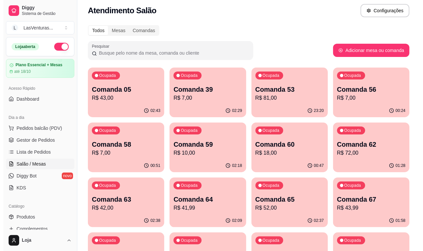
scroll to position [0, 0]
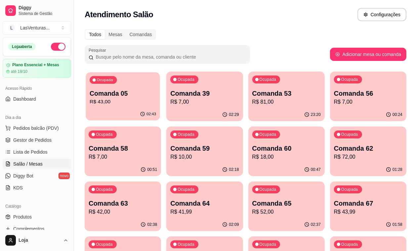
click at [123, 117] on div "02:43" at bounding box center [123, 114] width 74 height 13
click at [181, 113] on div "02:48" at bounding box center [204, 114] width 76 height 13
click at [253, 158] on p "R$ 18,00" at bounding box center [286, 157] width 66 height 8
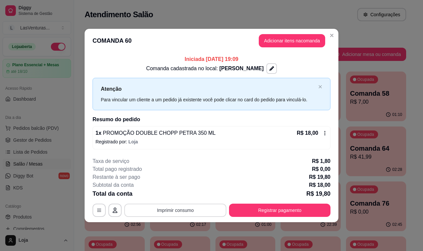
click at [191, 207] on button "Imprimir consumo" at bounding box center [175, 209] width 102 height 13
click at [182, 194] on button "IMPRESSORA" at bounding box center [177, 194] width 48 height 11
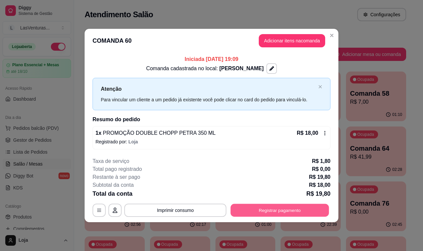
click at [268, 211] on button "Registrar pagamento" at bounding box center [280, 209] width 99 height 13
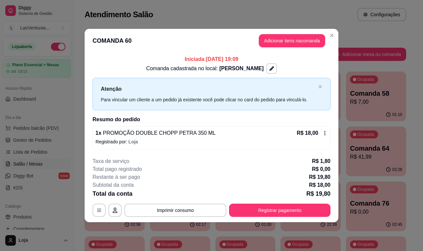
click at [256, 200] on span at bounding box center [264, 203] width 16 height 9
click at [256, 205] on input "checkbox" at bounding box center [258, 207] width 4 height 4
checkbox input "true"
type input "R$ 18,00"
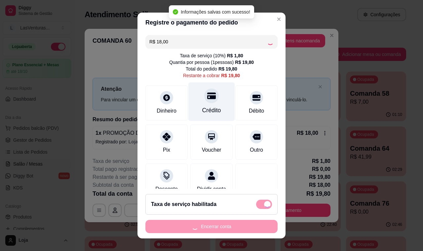
checkbox input "false"
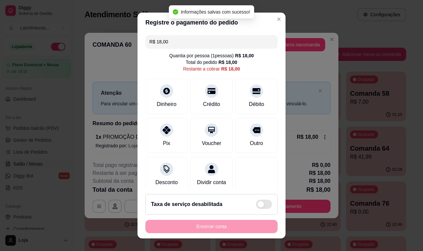
scroll to position [14, 0]
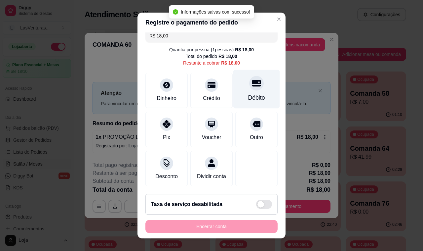
click at [235, 77] on div "Débito" at bounding box center [256, 89] width 47 height 39
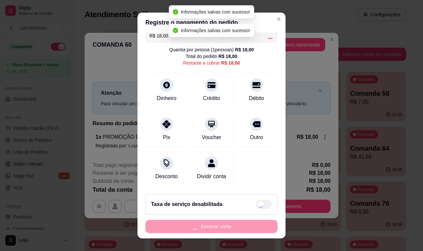
type input "R$ 0,00"
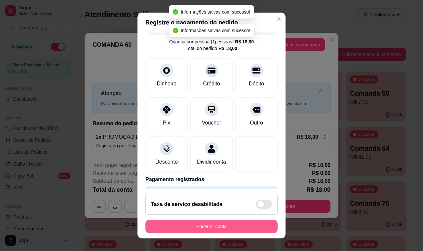
click at [229, 232] on button "Encerrar conta" at bounding box center [211, 226] width 132 height 13
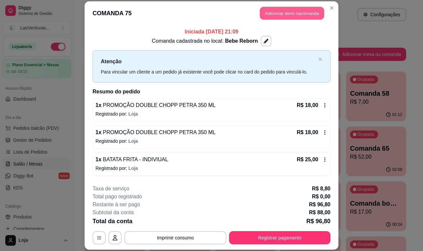
click at [288, 18] on button "Adicionar itens na comanda" at bounding box center [292, 13] width 64 height 13
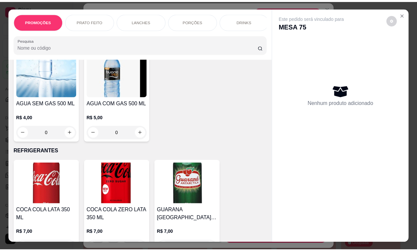
scroll to position [1984, 0]
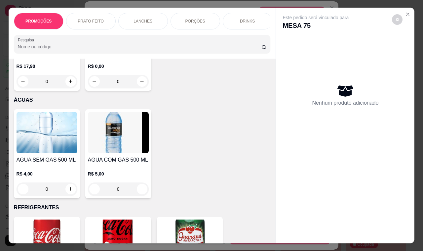
click at [62, 129] on img at bounding box center [47, 132] width 61 height 41
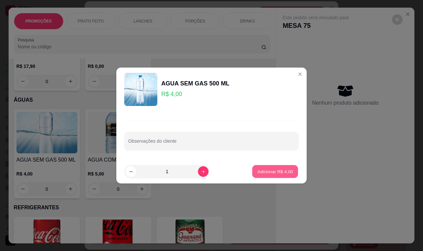
click at [261, 176] on button "Adicionar R$ 4,00" at bounding box center [275, 171] width 46 height 13
type input "1"
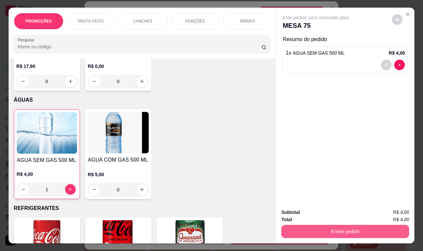
click at [339, 232] on button "Enviar pedido" at bounding box center [345, 230] width 128 height 13
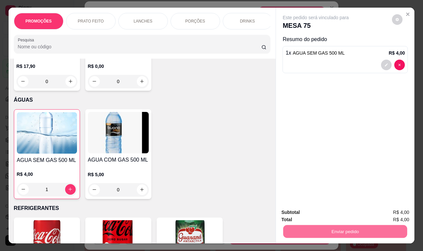
click at [330, 214] on button "Não registrar e enviar pedido" at bounding box center [323, 212] width 69 height 13
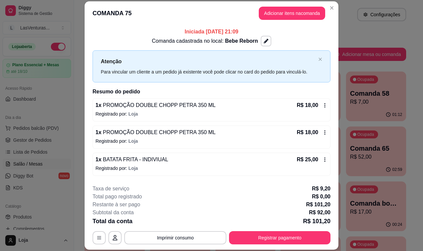
click at [371, 153] on p "R$ 52,00" at bounding box center [376, 157] width 52 height 8
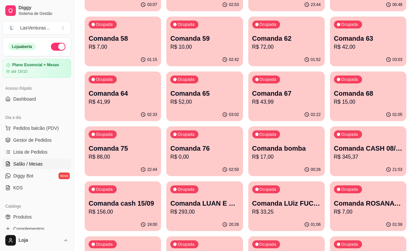
scroll to position [124, 0]
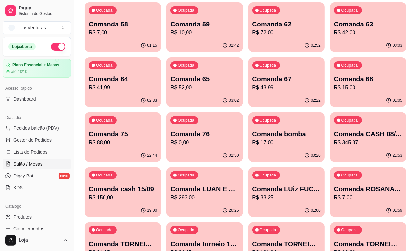
click at [334, 239] on p "Comanda TORNEIO 21/09" at bounding box center [368, 243] width 68 height 9
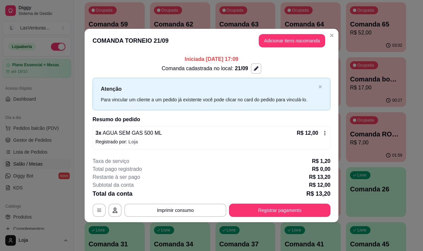
click at [284, 43] on button "Adicionar itens na comanda" at bounding box center [292, 40] width 66 height 13
click at [104, 51] on div at bounding box center [142, 43] width 249 height 13
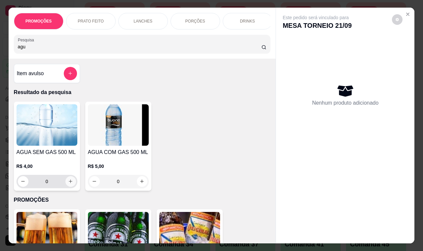
type input "agu"
click at [69, 183] on icon "increase-product-quantity" at bounding box center [70, 181] width 5 height 5
type input "1"
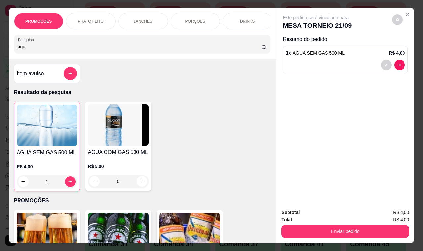
click at [319, 224] on button "Enviar pedido" at bounding box center [345, 230] width 128 height 13
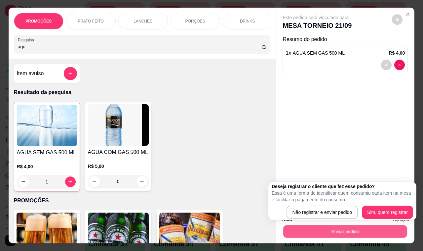
click at [313, 202] on p "Essa é uma forma de identificar quem consumiu cada item na mesa e facilitar o p…" at bounding box center [343, 195] width 142 height 13
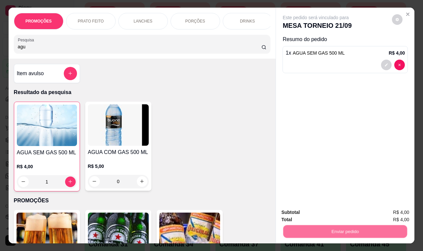
click at [314, 212] on button "Não registrar e enviar pedido" at bounding box center [323, 212] width 69 height 13
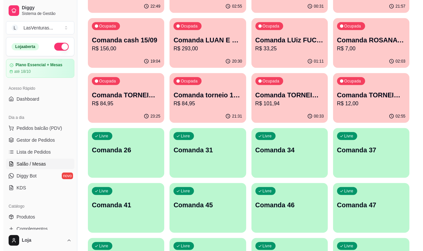
scroll to position [289, 0]
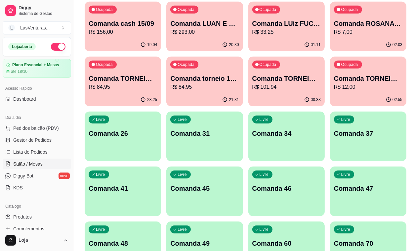
click at [248, 166] on div "Livre Comanda 46" at bounding box center [286, 187] width 76 height 42
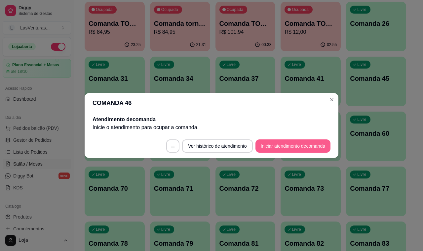
click at [311, 153] on footer "Ver histórico de atendimento Iniciar atendimento de comanda" at bounding box center [212, 146] width 254 height 24
click at [309, 148] on button "Iniciar atendimento de comanda" at bounding box center [293, 146] width 73 height 13
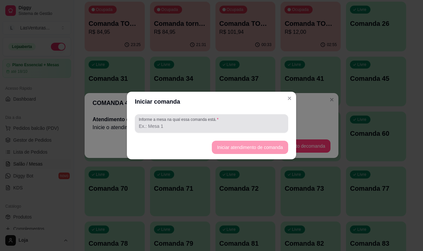
click at [230, 123] on input "Informe a mesa na qual essa comanda está." at bounding box center [211, 126] width 145 height 7
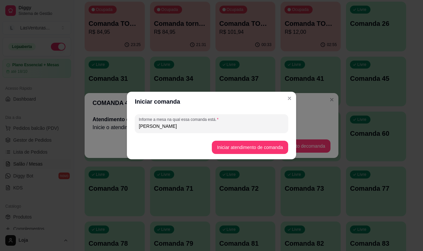
type input "[PERSON_NAME]"
click at [245, 148] on button "Iniciar atendimento de comanda" at bounding box center [250, 147] width 74 height 13
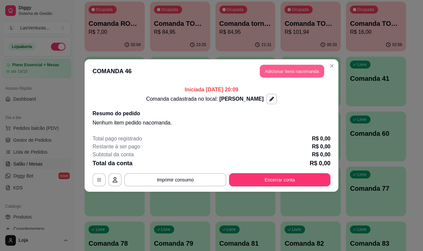
click at [303, 68] on button "Adicionar itens na comanda" at bounding box center [292, 71] width 64 height 13
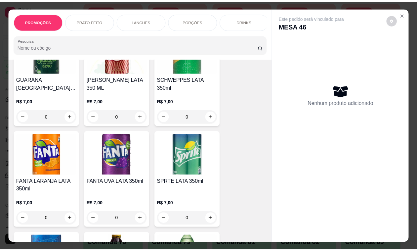
scroll to position [2190, 0]
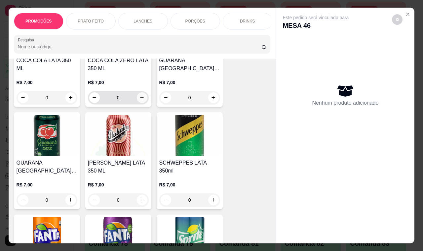
click at [140, 95] on icon "increase-product-quantity" at bounding box center [142, 97] width 5 height 5
type input "1"
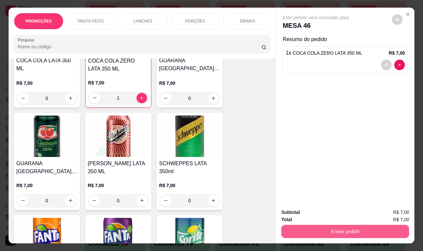
click at [316, 225] on button "Enviar pedido" at bounding box center [345, 230] width 128 height 13
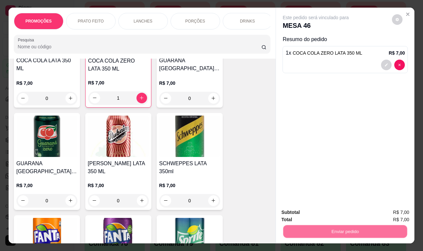
click at [313, 216] on button "Não registrar e enviar pedido" at bounding box center [323, 212] width 69 height 13
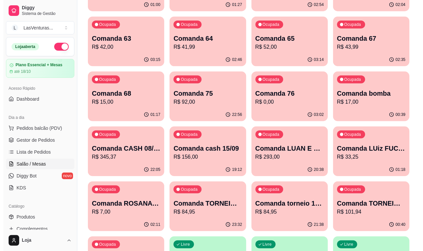
scroll to position [0, 0]
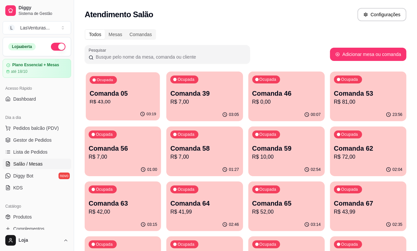
click at [116, 98] on p "R$ 43,00" at bounding box center [123, 102] width 66 height 8
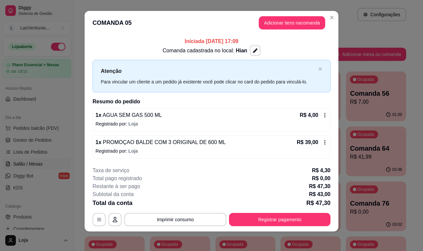
scroll to position [6, 0]
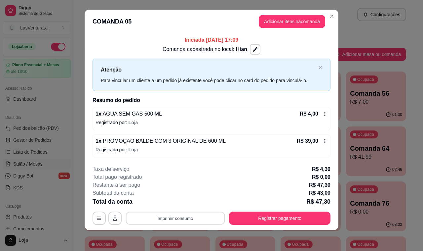
click at [187, 219] on button "Imprimir consumo" at bounding box center [175, 217] width 99 height 13
click at [171, 203] on button "IMPRESSORA" at bounding box center [174, 202] width 46 height 10
click at [284, 30] on header "COMANDA 05 Adicionar itens na comanda" at bounding box center [212, 22] width 254 height 24
click at [283, 26] on button "Adicionar itens na comanda" at bounding box center [292, 21] width 64 height 13
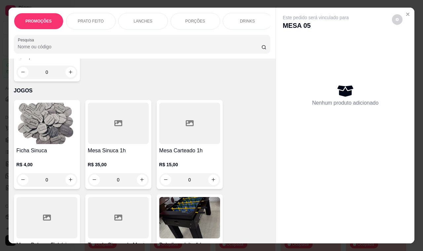
scroll to position [7821, 0]
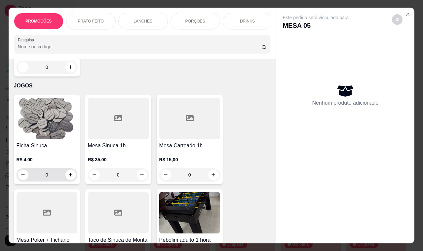
click at [72, 168] on div "0" at bounding box center [47, 174] width 58 height 13
click at [65, 169] on button "increase-product-quantity" at bounding box center [70, 174] width 11 height 11
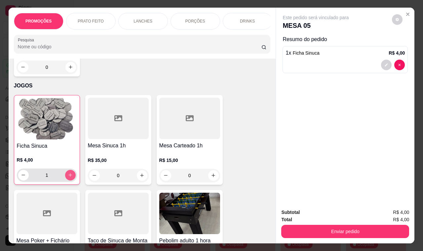
type input "1"
click at [325, 223] on div "Enviar pedido" at bounding box center [345, 230] width 128 height 15
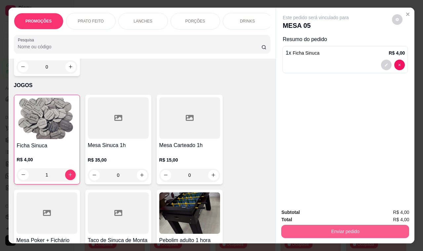
click at [323, 224] on button "Enviar pedido" at bounding box center [345, 230] width 128 height 13
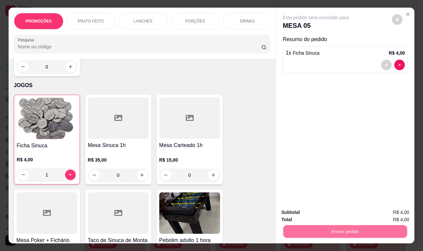
click at [316, 212] on button "Não registrar e enviar pedido" at bounding box center [323, 212] width 67 height 12
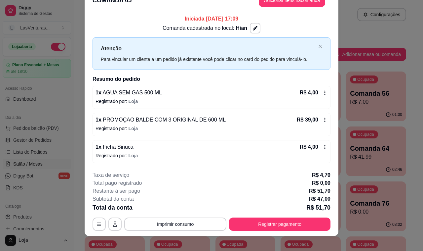
scroll to position [19, 0]
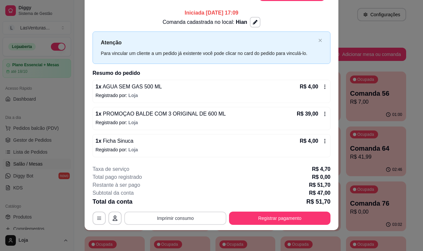
click at [184, 214] on button "Imprimir consumo" at bounding box center [175, 217] width 102 height 13
click at [178, 217] on button "Imprimir consumo" at bounding box center [175, 217] width 102 height 13
click at [173, 207] on div "**********" at bounding box center [212, 195] width 238 height 60
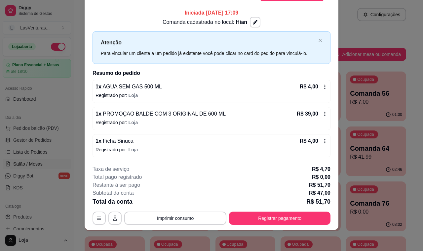
click at [173, 207] on div "**********" at bounding box center [212, 195] width 238 height 60
click at [181, 218] on button "Imprimir consumo" at bounding box center [175, 217] width 99 height 13
click at [170, 202] on button "IMPRESSORA" at bounding box center [174, 202] width 46 height 10
click at [287, 219] on button "Registrar pagamento" at bounding box center [279, 217] width 101 height 13
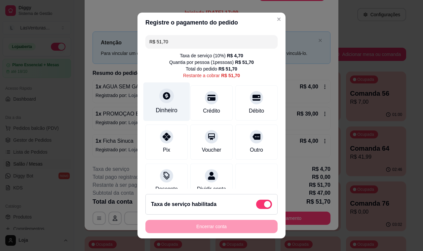
click at [166, 110] on div "Dinheiro" at bounding box center [167, 110] width 22 height 9
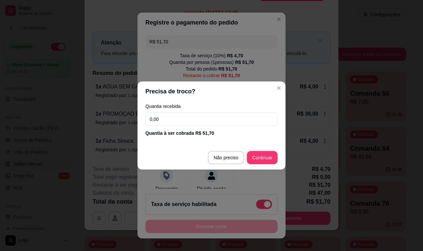
click at [196, 119] on input "0,00" at bounding box center [211, 118] width 132 height 13
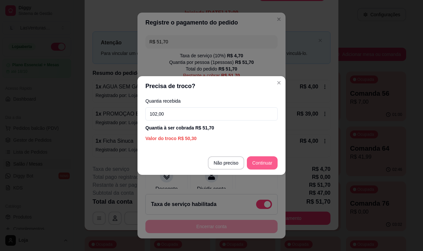
type input "102,00"
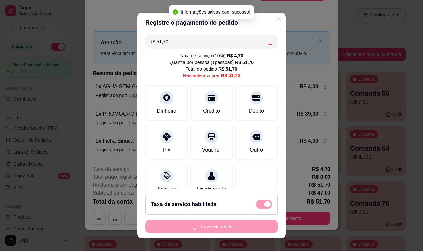
type input "R$ 0,00"
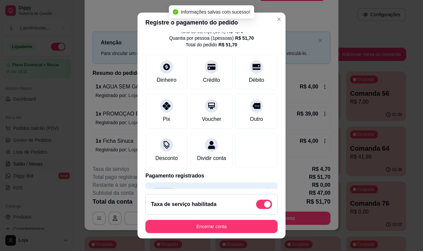
scroll to position [48, 0]
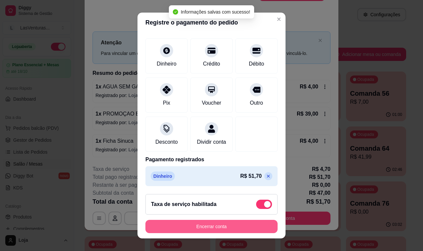
click at [236, 223] on button "Encerrar conta" at bounding box center [211, 226] width 132 height 13
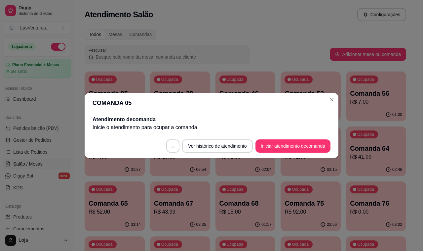
scroll to position [0, 0]
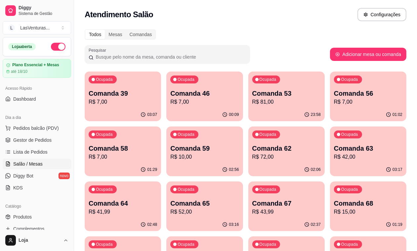
click at [141, 101] on div "Ocupada Comanda 39 R$ 7,00" at bounding box center [123, 89] width 76 height 37
click at [204, 101] on p "R$ 7,00" at bounding box center [204, 102] width 68 height 8
click at [251, 107] on div "Ocupada Comanda 53 R$ 81,00" at bounding box center [286, 89] width 76 height 37
click at [334, 101] on p "R$ 7,00" at bounding box center [368, 102] width 68 height 8
click at [156, 153] on p "R$ 7,00" at bounding box center [123, 157] width 66 height 8
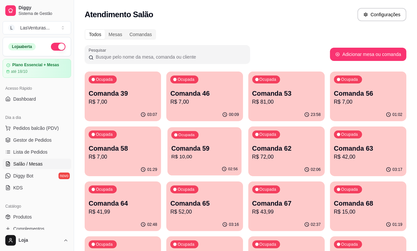
click at [168, 164] on div "02:56" at bounding box center [205, 169] width 74 height 13
click at [253, 145] on p "Comanda 62" at bounding box center [286, 148] width 66 height 9
click at [335, 148] on p "Comanda 63" at bounding box center [368, 148] width 66 height 9
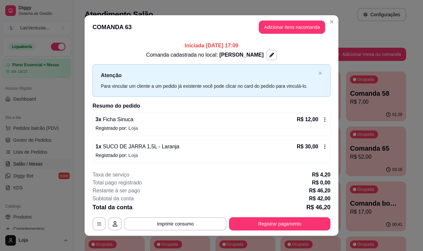
click at [315, 120] on p "R$ 12,00" at bounding box center [307, 119] width 21 height 8
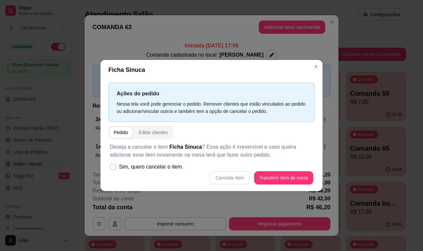
drag, startPoint x: 226, startPoint y: 176, endPoint x: 231, endPoint y: 179, distance: 5.2
click at [227, 176] on div "Cancelar item Transferir item de mesa" at bounding box center [212, 177] width 204 height 13
click at [187, 171] on div "Deseja a cancelar o item Ficha Sinuca ? Essa ação é irreversível e caso queira …" at bounding box center [211, 163] width 206 height 49
click at [175, 169] on span "Sim, quero cancelar o item." at bounding box center [151, 167] width 64 height 8
click at [114, 169] on input "Sim, quero cancelar o item." at bounding box center [111, 170] width 4 height 4
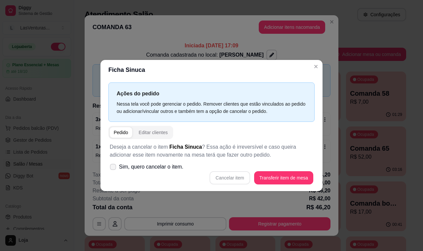
checkbox input "true"
click at [225, 176] on button "Cancelar item" at bounding box center [229, 177] width 39 height 13
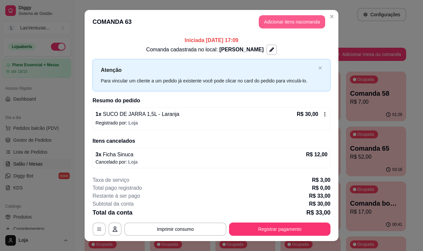
click at [288, 26] on button "Adicionar itens na comanda" at bounding box center [292, 21] width 66 height 13
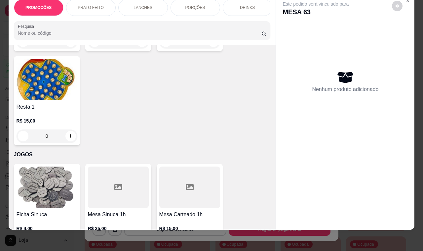
scroll to position [7788, 0]
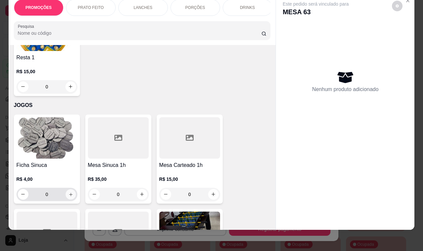
click at [71, 189] on button "increase-product-quantity" at bounding box center [70, 194] width 10 height 10
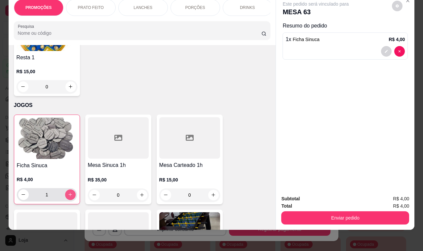
click at [70, 189] on button "increase-product-quantity" at bounding box center [70, 194] width 11 height 11
type input "2"
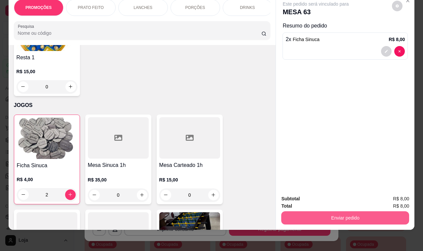
click at [300, 211] on button "Enviar pedido" at bounding box center [345, 217] width 128 height 13
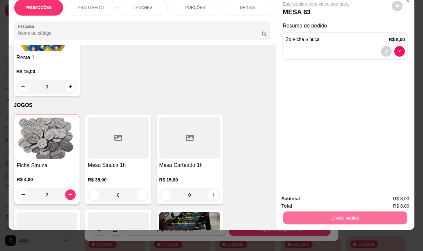
click at [300, 200] on button "Não registrar e enviar pedido" at bounding box center [323, 195] width 67 height 12
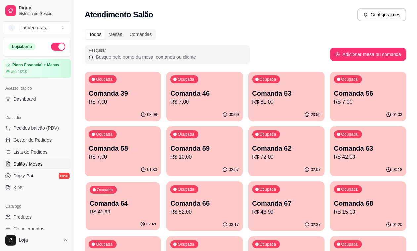
click at [156, 208] on p "R$ 41,99" at bounding box center [123, 212] width 66 height 8
click at [161, 181] on div "Ocupada Comanda 64 R$ 41,99" at bounding box center [123, 199] width 76 height 37
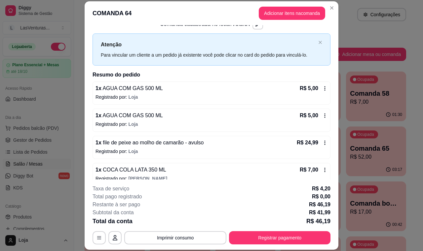
scroll to position [26, 0]
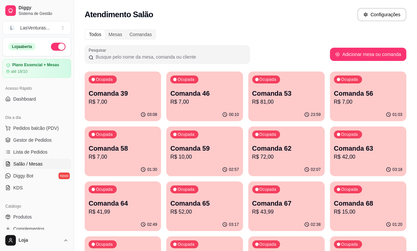
click at [27, 134] on ul "Pedidos balcão (PDV) Gestor de Pedidos Lista de Pedidos Salão / Mesas Diggy Bot…" at bounding box center [37, 158] width 68 height 70
click at [28, 141] on span "Gestor de Pedidos" at bounding box center [32, 140] width 38 height 7
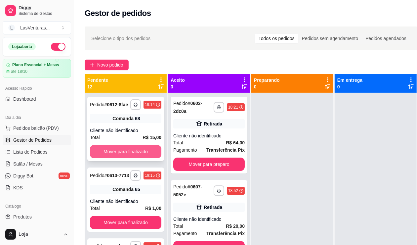
click at [128, 158] on button "Mover para finalizado" at bounding box center [125, 151] width 71 height 13
click at [126, 158] on button "Mover para finalizado" at bounding box center [125, 151] width 69 height 13
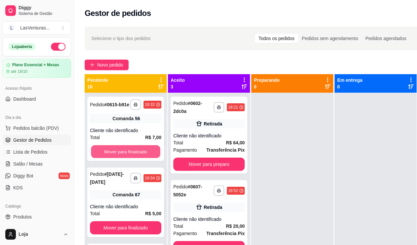
click at [125, 158] on button "Mover para finalizado" at bounding box center [125, 151] width 69 height 13
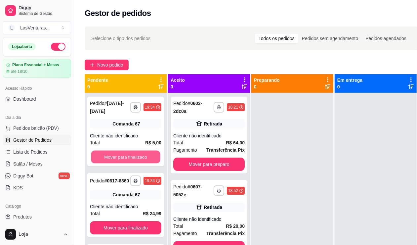
click at [123, 158] on button "Mover para finalizado" at bounding box center [125, 156] width 69 height 13
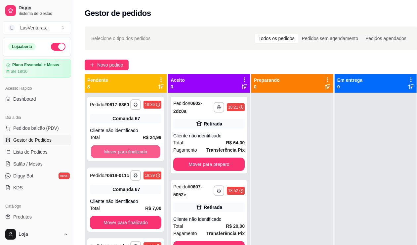
click at [123, 158] on button "Mover para finalizado" at bounding box center [125, 151] width 69 height 13
click at [200, 132] on div "Cliente não identificado" at bounding box center [208, 135] width 71 height 7
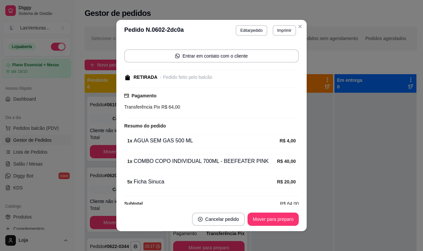
scroll to position [53, 0]
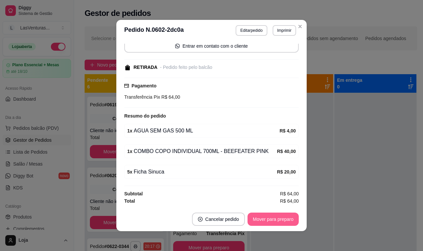
click at [274, 220] on button "Mover para preparo" at bounding box center [273, 218] width 51 height 13
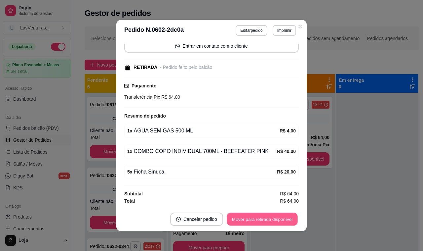
click at [284, 219] on button "Mover para retirada disponível" at bounding box center [262, 219] width 71 height 13
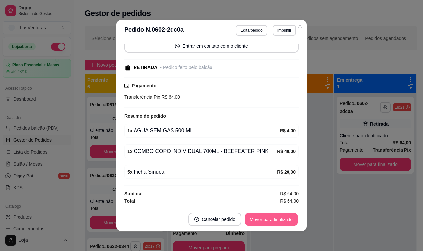
click at [291, 219] on button "Mover para finalizado" at bounding box center [271, 219] width 53 height 13
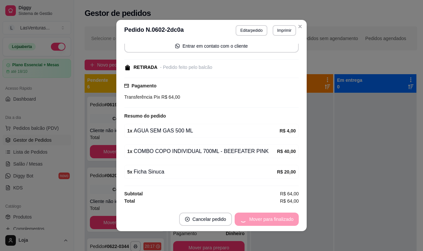
scroll to position [25, 0]
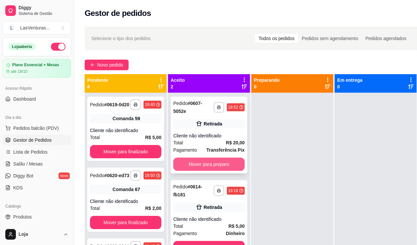
click at [237, 159] on button "Mover para preparo" at bounding box center [208, 163] width 71 height 13
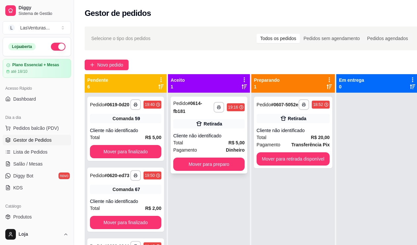
click at [213, 139] on div "Total R$ 5,00" at bounding box center [208, 142] width 71 height 7
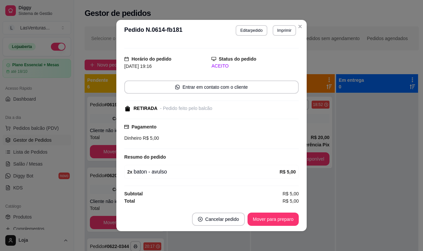
scroll to position [1, 0]
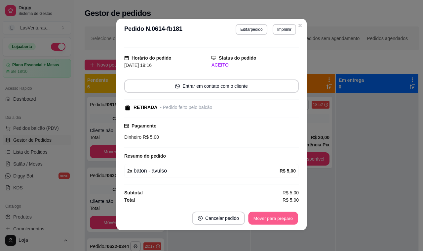
click at [271, 215] on button "Mover para preparo" at bounding box center [273, 218] width 50 height 13
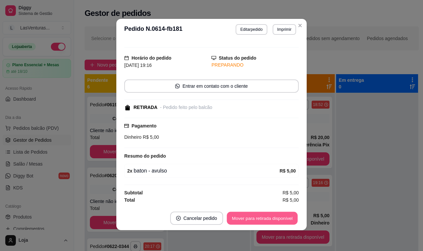
click at [275, 217] on button "Mover para retirada disponível" at bounding box center [262, 218] width 71 height 13
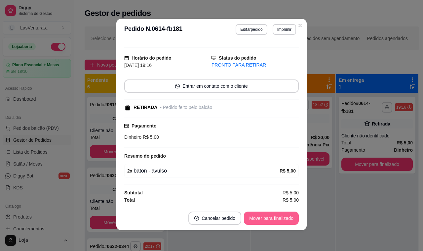
click at [278, 219] on button "Mover para finalizado" at bounding box center [271, 217] width 55 height 13
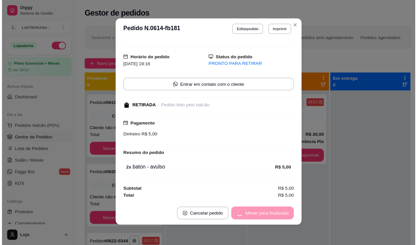
scroll to position [0, 0]
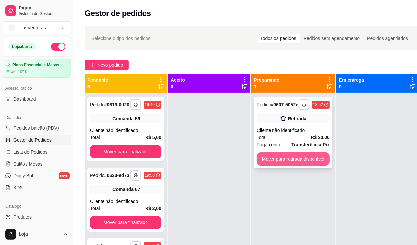
click at [318, 164] on button "Mover para retirada disponível" at bounding box center [293, 158] width 73 height 13
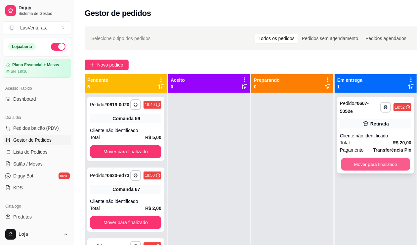
click at [384, 170] on button "Mover para finalizado" at bounding box center [375, 164] width 69 height 13
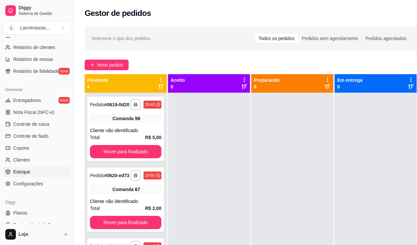
scroll to position [225, 0]
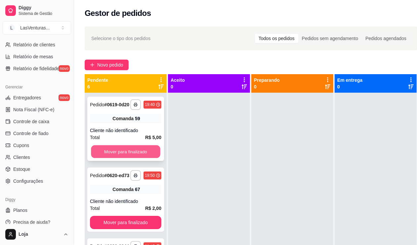
click at [109, 153] on button "Mover para finalizado" at bounding box center [125, 151] width 69 height 13
click at [111, 157] on button "Mover para finalizado" at bounding box center [125, 151] width 69 height 13
click at [113, 157] on button "Mover para finalizado" at bounding box center [125, 151] width 69 height 13
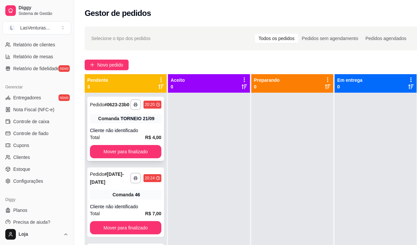
click at [113, 159] on div "**********" at bounding box center [125, 129] width 77 height 64
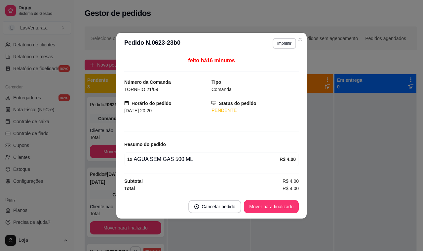
drag, startPoint x: 116, startPoint y: 150, endPoint x: 106, endPoint y: 152, distance: 10.4
click at [112, 151] on div "**********" at bounding box center [211, 125] width 423 height 251
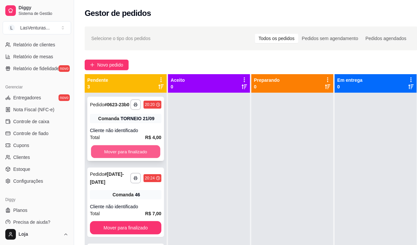
click at [102, 152] on button "Mover para finalizado" at bounding box center [125, 151] width 69 height 13
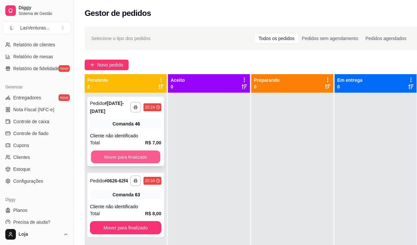
click at [107, 150] on button "Mover para finalizado" at bounding box center [125, 156] width 69 height 13
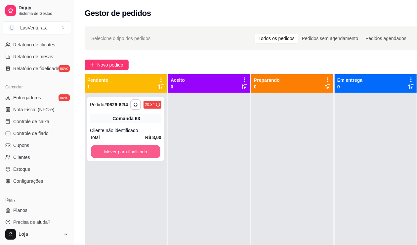
click at [107, 150] on button "Mover para finalizado" at bounding box center [125, 151] width 69 height 13
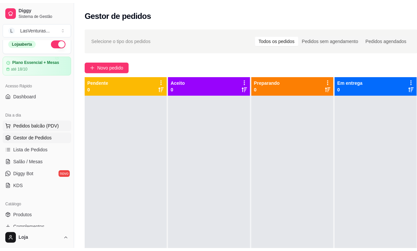
scroll to position [0, 0]
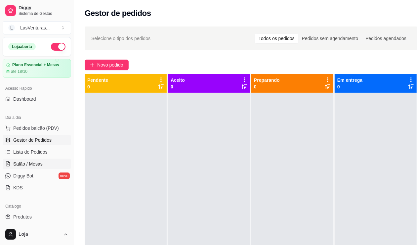
click at [56, 164] on link "Salão / Mesas" at bounding box center [37, 163] width 68 height 11
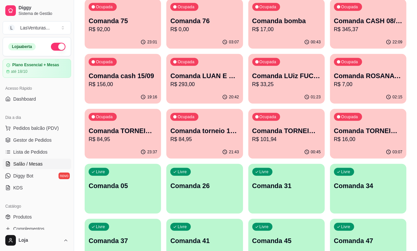
scroll to position [165, 0]
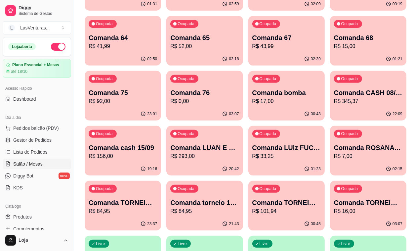
click at [359, 152] on p "R$ 7,00" at bounding box center [368, 156] width 68 height 8
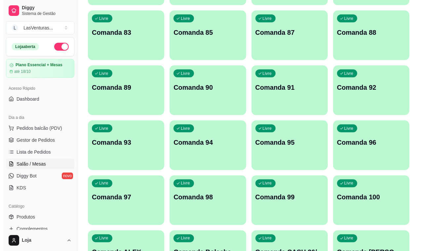
scroll to position [665, 0]
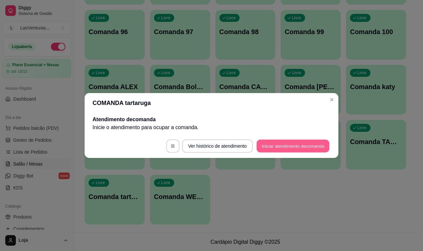
click at [295, 143] on button "Iniciar atendimento de comanda" at bounding box center [293, 146] width 73 height 13
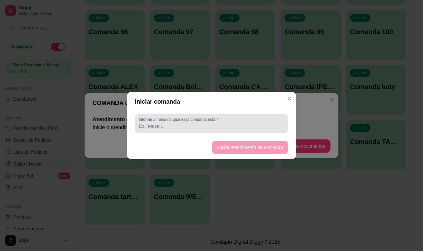
click at [278, 129] on div "Informe a mesa na qual essa comanda está." at bounding box center [211, 123] width 153 height 19
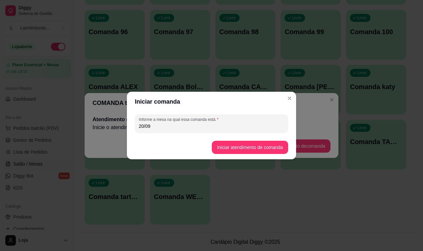
type input "20/09"
click at [256, 144] on button "Iniciar atendimento de comanda" at bounding box center [250, 147] width 74 height 13
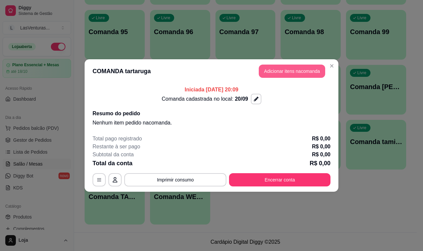
click at [295, 70] on button "Adicionar itens na comanda" at bounding box center [292, 70] width 66 height 13
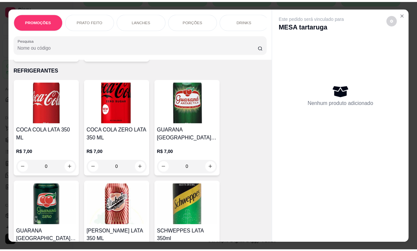
scroll to position [2060, 0]
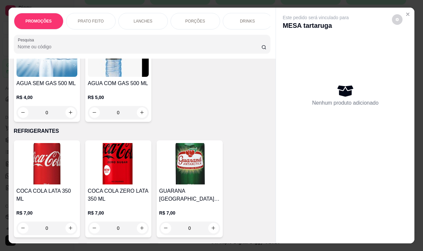
click at [207, 172] on img at bounding box center [189, 163] width 61 height 41
click at [265, 176] on button "Adicionar R$ 7,00" at bounding box center [275, 171] width 47 height 13
type input "1"
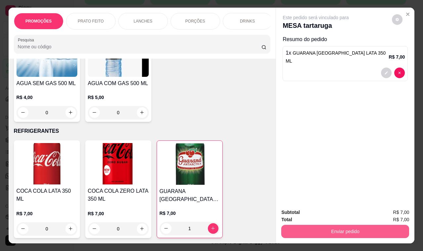
click at [295, 224] on button "Enviar pedido" at bounding box center [345, 230] width 128 height 13
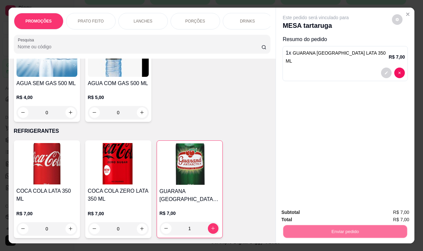
click at [297, 210] on button "Não registrar e enviar pedido" at bounding box center [323, 212] width 69 height 13
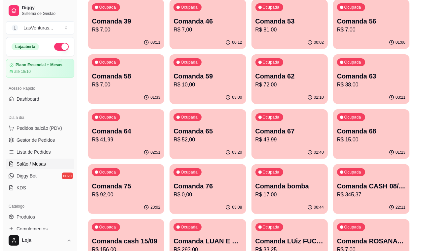
scroll to position [83, 0]
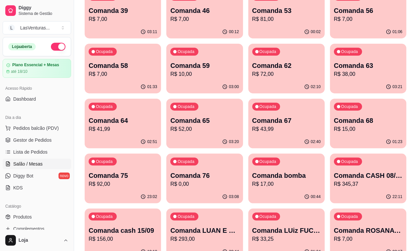
click at [321, 171] on p "Comanda bomba" at bounding box center [286, 175] width 68 height 9
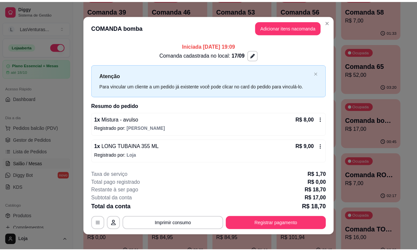
scroll to position [6, 0]
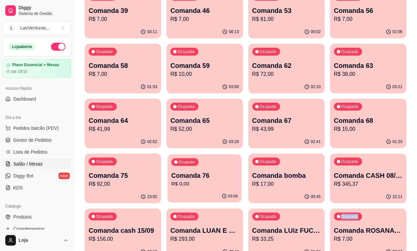
click at [242, 190] on div "03:08" at bounding box center [205, 196] width 74 height 13
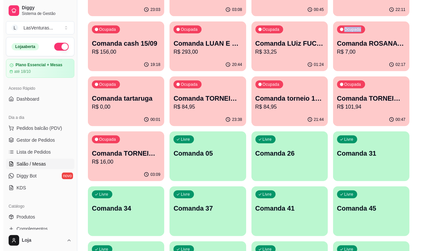
scroll to position [289, 0]
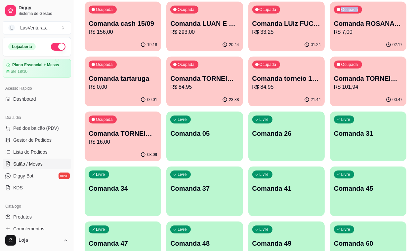
click at [330, 221] on div "Livre Comanda 60" at bounding box center [368, 242] width 76 height 42
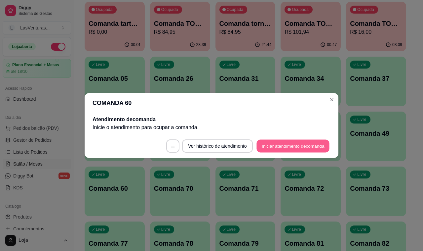
click at [285, 148] on button "Iniciar atendimento de comanda" at bounding box center [293, 146] width 73 height 13
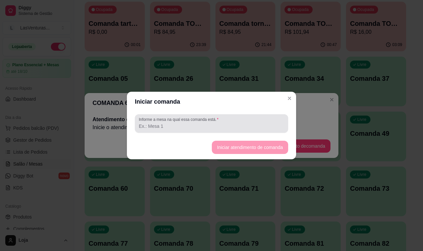
click at [202, 116] on label "Informe a mesa na qual essa comanda está." at bounding box center [180, 119] width 82 height 6
click at [202, 123] on input "Informe a mesa na qual essa comanda está." at bounding box center [211, 126] width 145 height 7
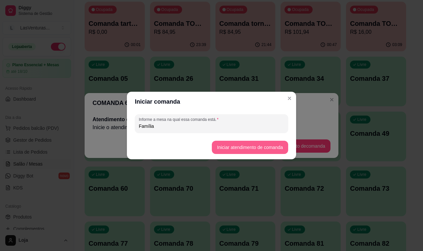
type input "Família"
click at [247, 147] on button "Iniciar atendimento de comanda" at bounding box center [250, 147] width 76 height 13
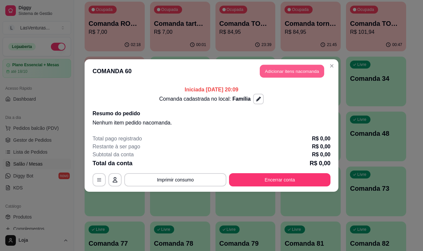
click at [278, 66] on button "Adicionar itens na comanda" at bounding box center [292, 71] width 64 height 13
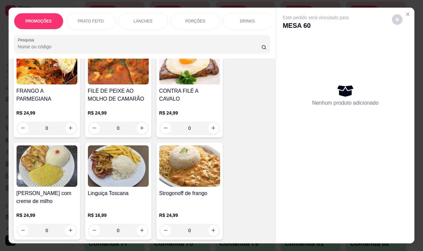
scroll to position [165, 0]
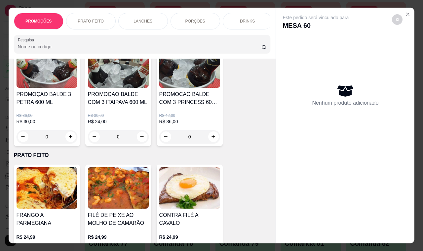
click at [70, 141] on button "increase-product-quantity" at bounding box center [70, 136] width 11 height 11
type input "1"
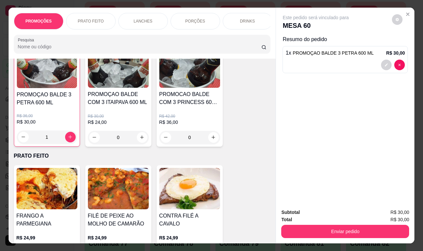
scroll to position [166, 0]
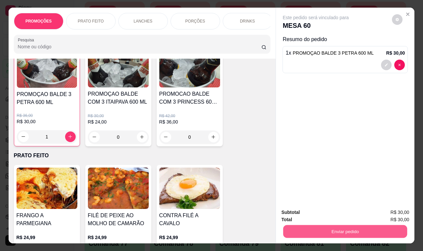
click at [322, 226] on button "Enviar pedido" at bounding box center [345, 231] width 124 height 13
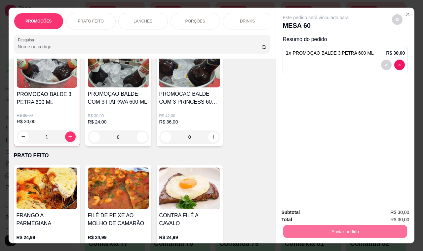
click at [313, 215] on button "Não registrar e enviar pedido" at bounding box center [323, 212] width 69 height 13
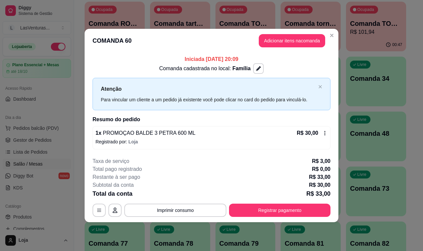
click at [268, 46] on button "Adicionar itens na comanda" at bounding box center [292, 40] width 66 height 13
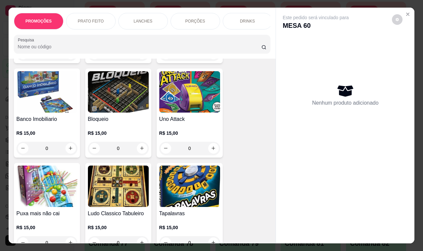
scroll to position [7239, 0]
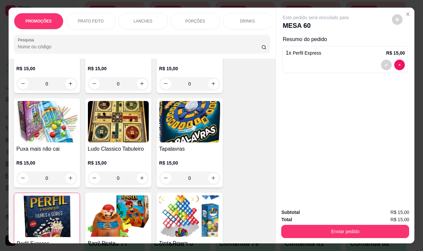
type input "2"
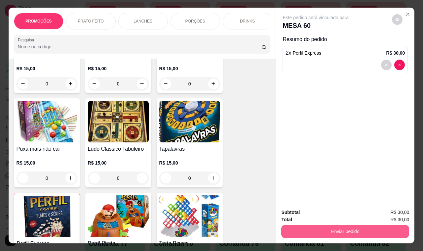
click at [281, 227] on button "Enviar pedido" at bounding box center [345, 230] width 128 height 13
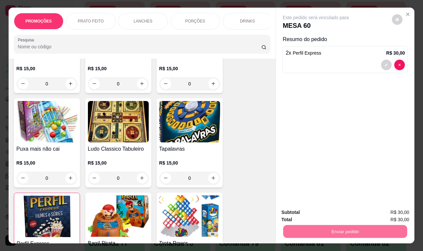
click at [290, 212] on button "Não registrar e enviar pedido" at bounding box center [323, 212] width 69 height 13
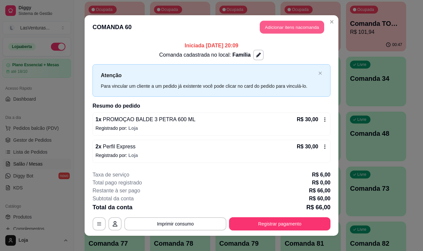
click at [275, 27] on button "Adicionar itens na comanda" at bounding box center [292, 27] width 64 height 13
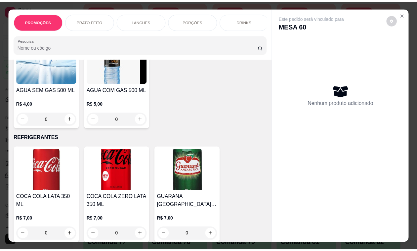
scroll to position [2053, 0]
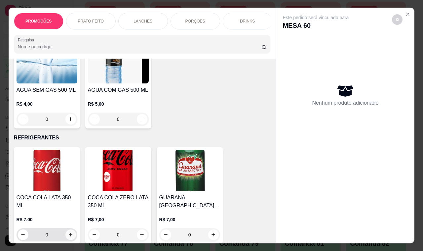
click at [68, 229] on button "increase-product-quantity" at bounding box center [70, 234] width 11 height 11
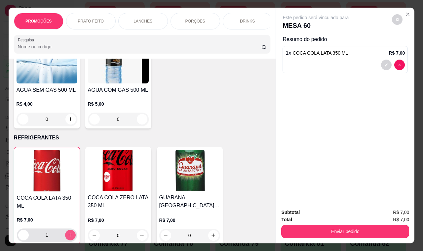
type input "1"
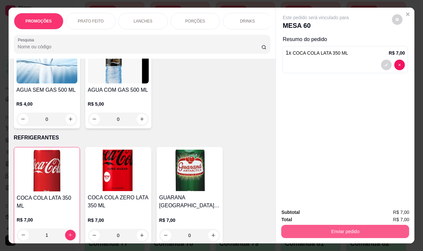
click at [290, 227] on button "Enviar pedido" at bounding box center [345, 230] width 128 height 13
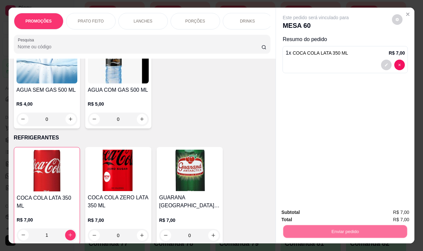
click at [293, 208] on button "Não registrar e enviar pedido" at bounding box center [323, 212] width 67 height 12
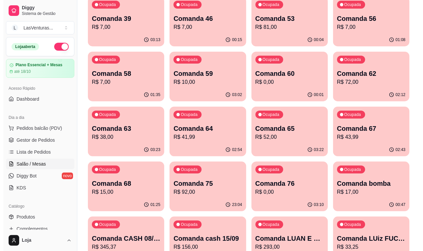
scroll to position [41, 0]
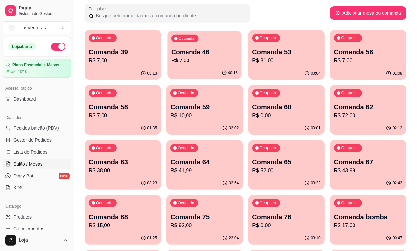
click at [208, 58] on div "Ocupada Comanda 46 R$ 7,00" at bounding box center [205, 49] width 74 height 36
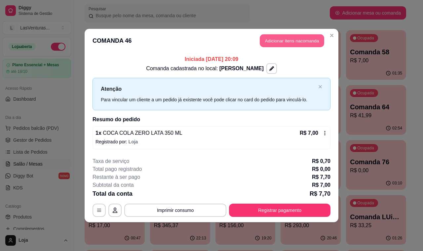
click at [285, 37] on button "Adicionar itens na comanda" at bounding box center [292, 40] width 64 height 13
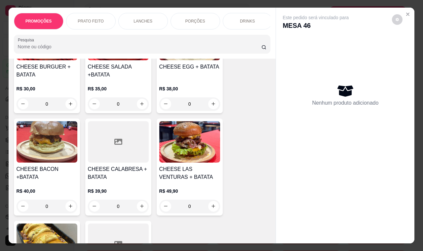
scroll to position [703, 0]
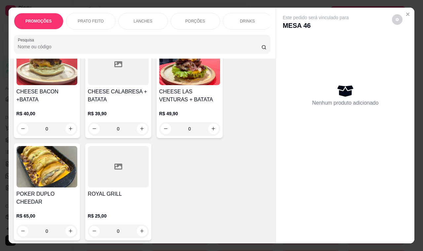
click at [134, 182] on div at bounding box center [118, 166] width 61 height 41
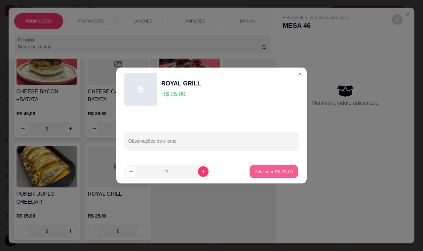
click at [262, 172] on p "Adicionar R$ 25,00" at bounding box center [274, 171] width 38 height 6
type input "1"
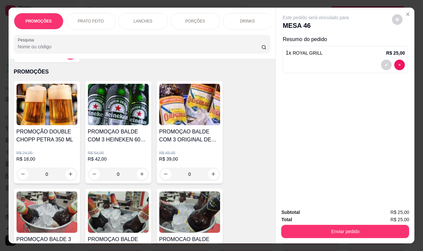
scroll to position [0, 0]
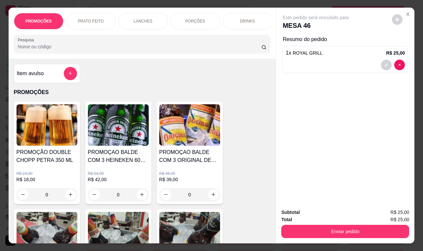
click at [53, 77] on div "Item avulso" at bounding box center [47, 73] width 60 height 13
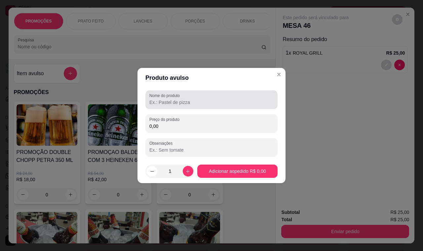
click at [167, 106] on div at bounding box center [211, 99] width 124 height 13
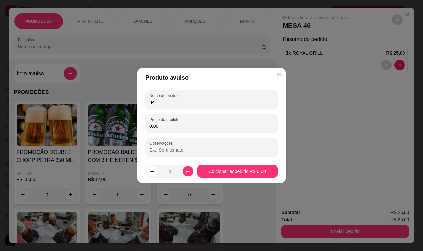
type input "`"
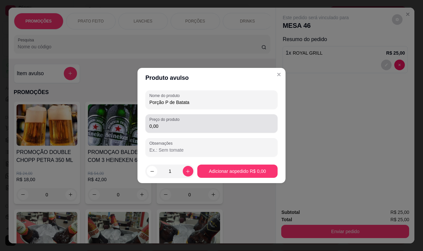
type input "Porção P de Batata"
click at [175, 129] on input "0,00" at bounding box center [211, 126] width 124 height 7
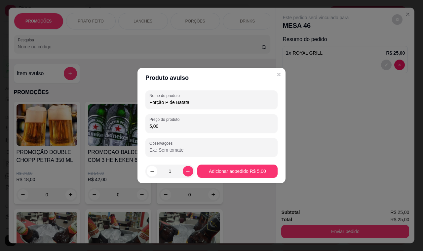
type input "5,00"
click at [228, 177] on footer "1 Adicionar ao pedido R$ 5,00" at bounding box center [212, 171] width 148 height 24
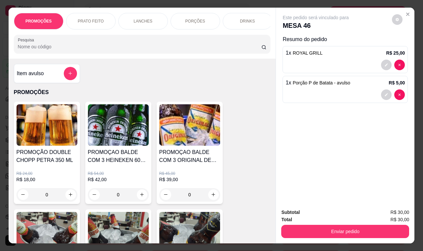
click at [295, 226] on button "Enviar pedido" at bounding box center [345, 230] width 128 height 13
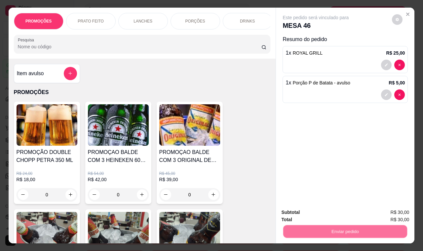
click at [297, 217] on button "Não registrar e enviar pedido" at bounding box center [323, 212] width 67 height 12
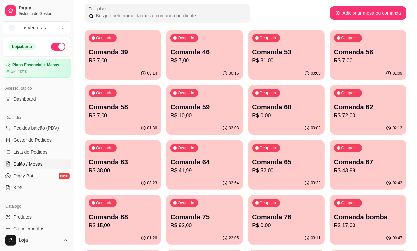
click at [141, 70] on div "03:14" at bounding box center [149, 72] width 17 height 5
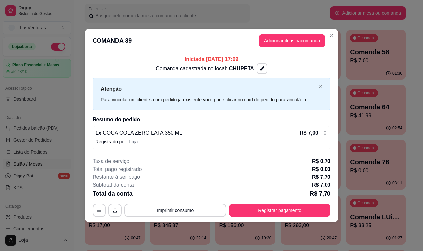
click at [287, 33] on header "COMANDA 39 Adicionar itens na comanda" at bounding box center [212, 41] width 254 height 24
click at [285, 43] on button "Adicionar itens na comanda" at bounding box center [292, 40] width 66 height 13
click at [131, 50] on input "Pesquisa" at bounding box center [140, 46] width 244 height 7
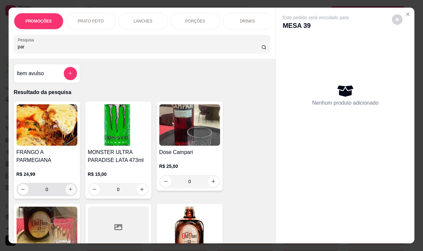
type input "par"
click at [68, 188] on button "increase-product-quantity" at bounding box center [70, 189] width 10 height 10
type input "1"
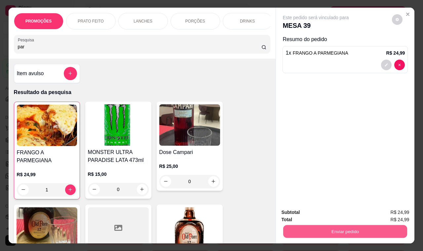
click at [304, 227] on button "Enviar pedido" at bounding box center [345, 231] width 124 height 13
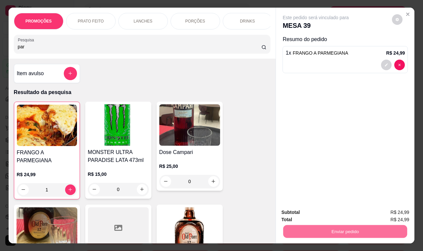
click at [305, 214] on button "Não registrar e enviar pedido" at bounding box center [323, 212] width 69 height 13
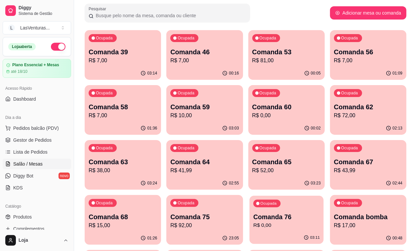
click at [320, 221] on p "R$ 0,00" at bounding box center [286, 225] width 66 height 8
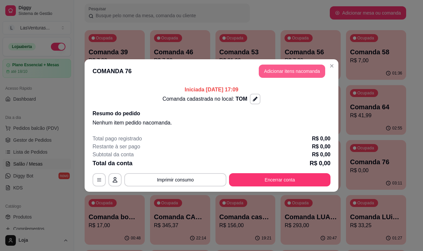
click at [275, 71] on button "Adicionar itens na comanda" at bounding box center [292, 70] width 66 height 13
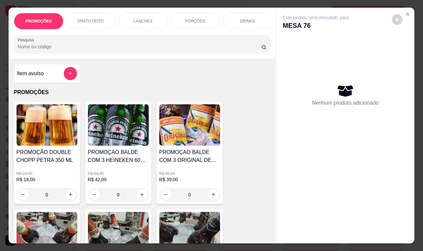
click at [192, 50] on input "Pesquisa" at bounding box center [140, 46] width 244 height 7
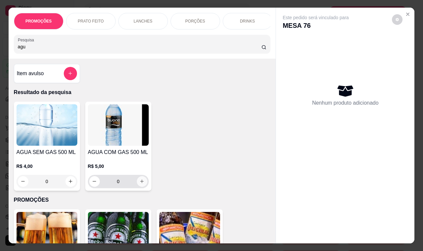
type input "agu"
click at [140, 181] on button "increase-product-quantity" at bounding box center [142, 181] width 11 height 11
type input "2"
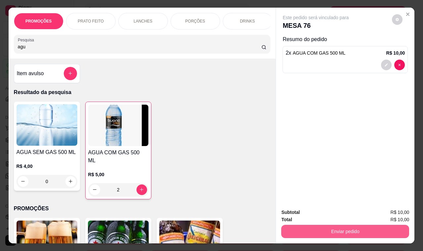
click at [312, 227] on button "Enviar pedido" at bounding box center [345, 230] width 128 height 13
click at [308, 213] on button "Não registrar e enviar pedido" at bounding box center [323, 212] width 69 height 13
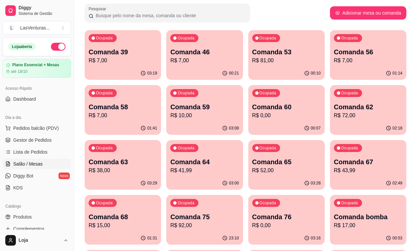
click at [161, 140] on div "Ocupada Comanda 63 R$ 38,00" at bounding box center [123, 158] width 76 height 37
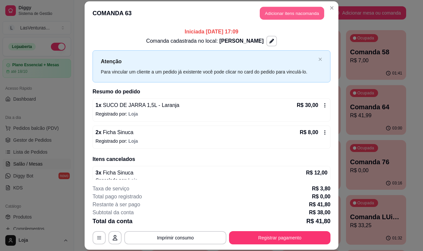
click at [290, 18] on button "Adicionar itens na comanda" at bounding box center [292, 13] width 64 height 13
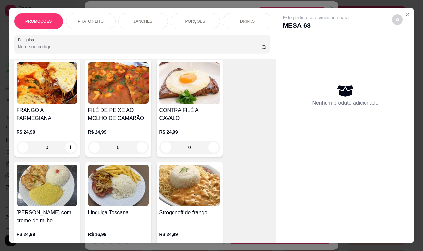
scroll to position [207, 0]
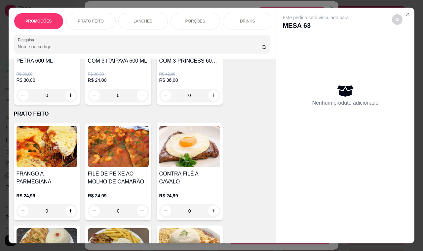
click at [166, 149] on img at bounding box center [189, 146] width 61 height 41
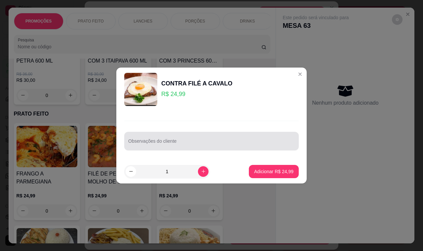
click at [182, 136] on div at bounding box center [211, 140] width 167 height 13
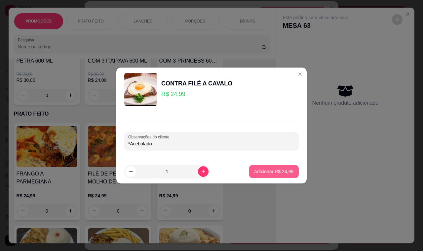
type input "*Acebolado"
click at [267, 171] on p "Adicionar R$ 24,99" at bounding box center [273, 171] width 39 height 7
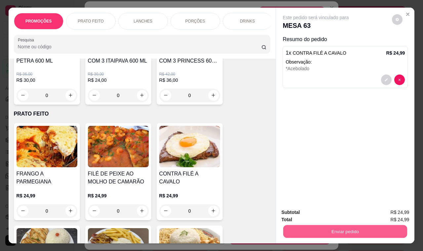
click at [296, 227] on button "Enviar pedido" at bounding box center [345, 231] width 124 height 13
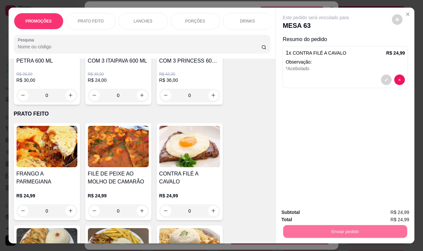
click at [300, 217] on button "Não registrar e enviar pedido" at bounding box center [323, 212] width 69 height 13
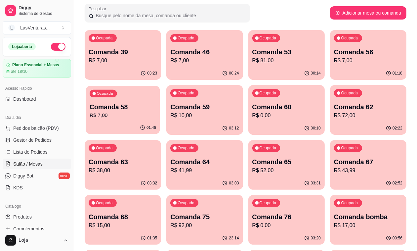
click at [156, 102] on p "Comanda 58" at bounding box center [123, 106] width 66 height 9
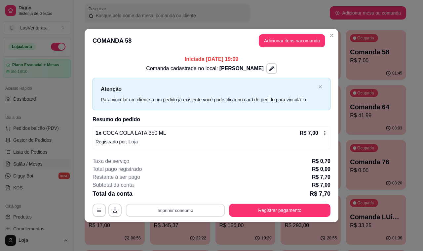
click at [188, 208] on button "Imprimir consumo" at bounding box center [175, 209] width 99 height 13
click at [186, 196] on button "IMPRESSORA" at bounding box center [177, 194] width 46 height 10
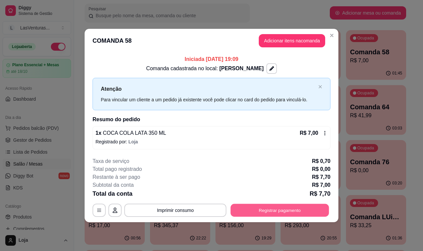
click at [266, 207] on button "Registrar pagamento" at bounding box center [280, 209] width 99 height 13
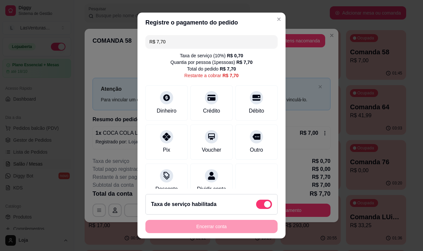
drag, startPoint x: 235, startPoint y: 101, endPoint x: 236, endPoint y: 162, distance: 61.5
click at [235, 103] on div "Débito" at bounding box center [256, 102] width 42 height 35
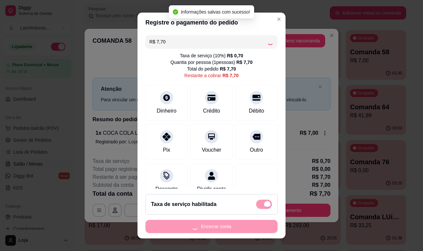
type input "R$ 0,00"
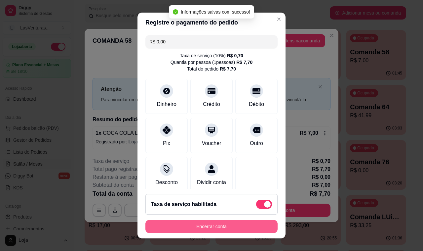
click at [237, 227] on button "Encerrar conta" at bounding box center [211, 226] width 132 height 13
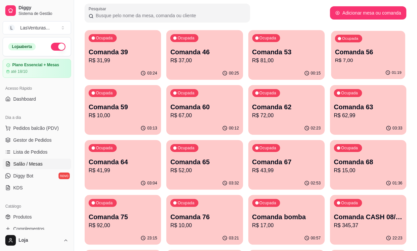
click at [331, 70] on div "01:19" at bounding box center [368, 72] width 74 height 13
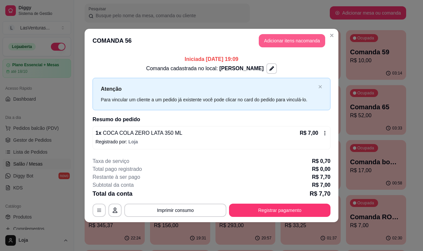
click at [290, 42] on button "Adicionar itens na comanda" at bounding box center [292, 40] width 66 height 13
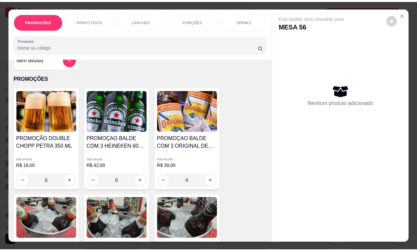
scroll to position [0, 0]
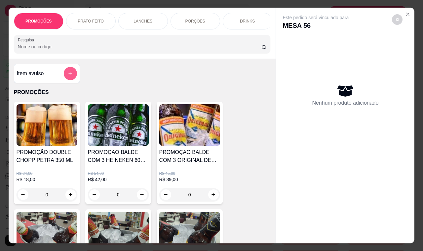
click at [68, 75] on icon "add-separate-item" at bounding box center [70, 73] width 5 height 5
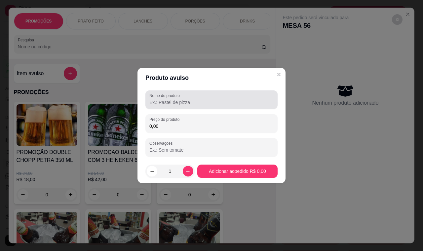
drag, startPoint x: 163, startPoint y: 107, endPoint x: 160, endPoint y: 103, distance: 5.0
click at [161, 103] on div "Nome do produto" at bounding box center [211, 99] width 132 height 19
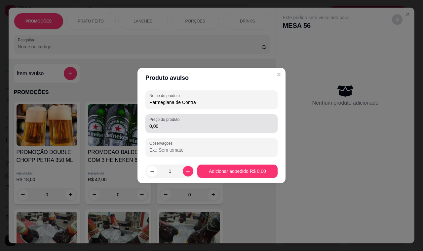
type input "Parmegiana de Contra"
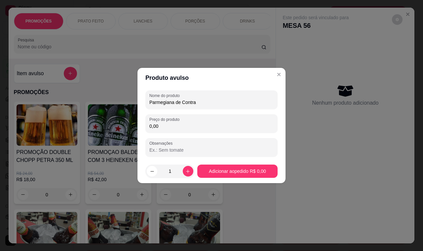
click at [182, 129] on input "0,00" at bounding box center [211, 126] width 124 height 7
type input "30,00"
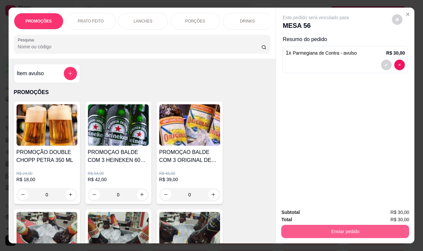
click at [358, 231] on button "Enviar pedido" at bounding box center [345, 230] width 128 height 13
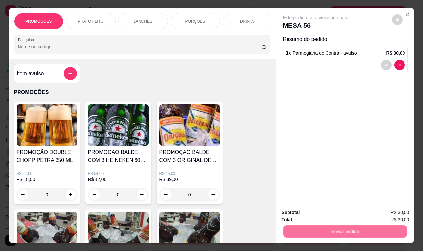
click at [323, 215] on button "Não registrar e enviar pedido" at bounding box center [323, 212] width 67 height 12
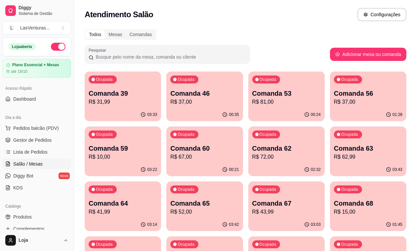
click at [119, 106] on div "Ocupada Comanda 39 R$ 31,99" at bounding box center [123, 89] width 76 height 37
